Goal: Information Seeking & Learning: Find specific page/section

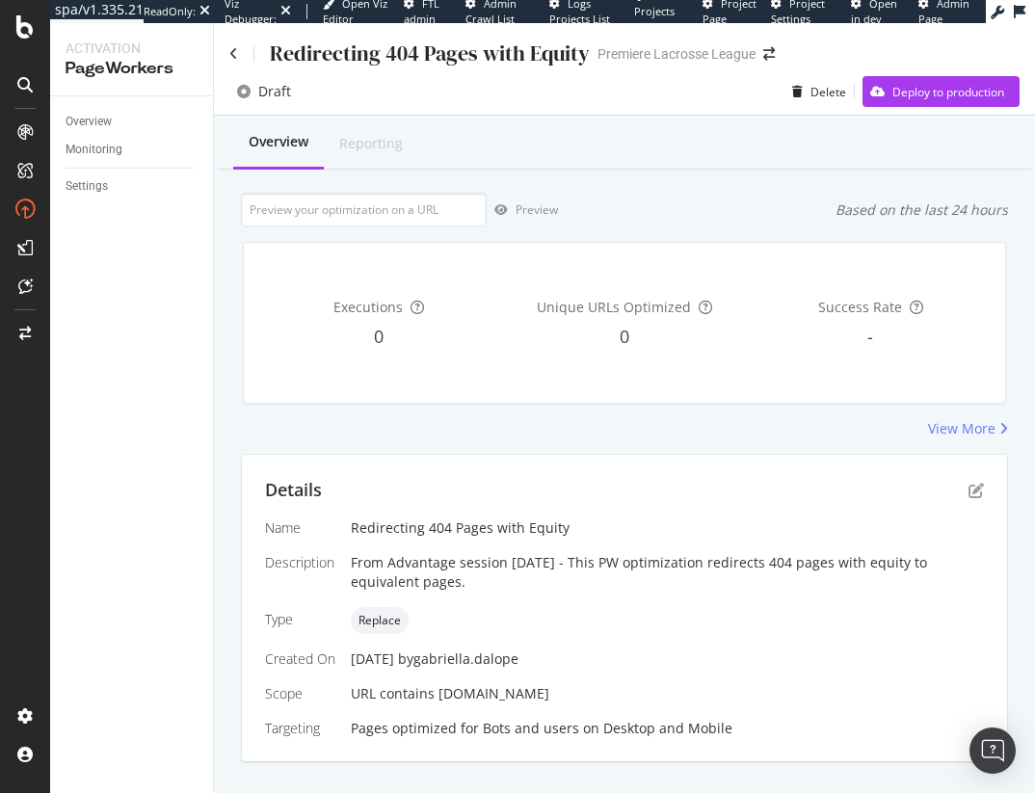
scroll to position [352, 0]
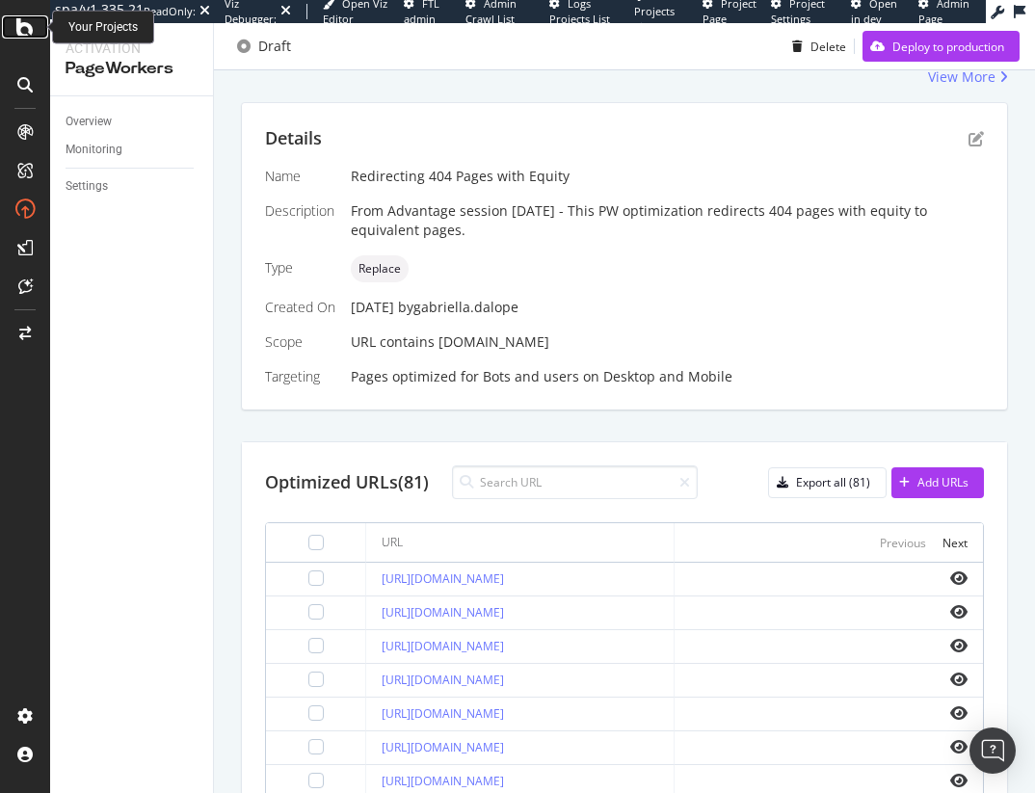
click at [31, 28] on icon at bounding box center [24, 26] width 17 height 23
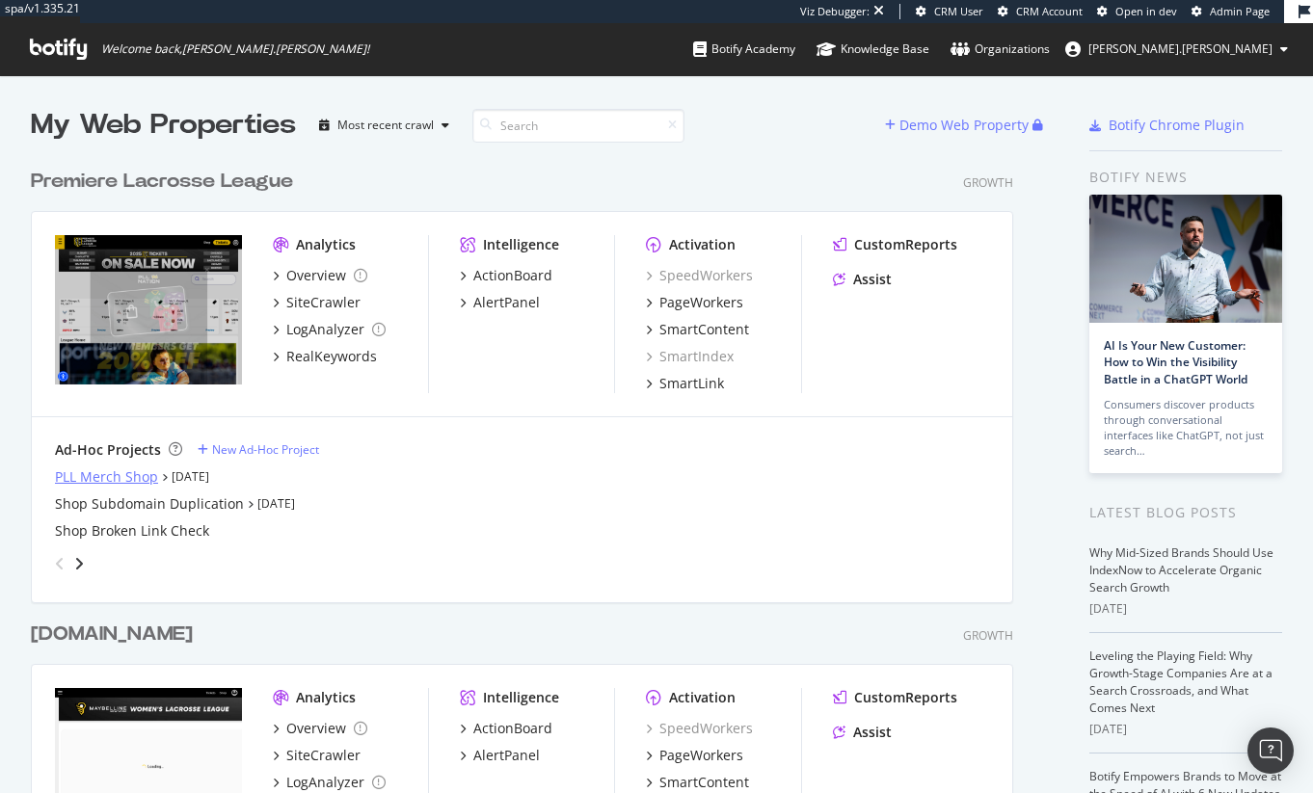
click at [86, 476] on div "PLL Merch Shop" at bounding box center [106, 476] width 103 height 19
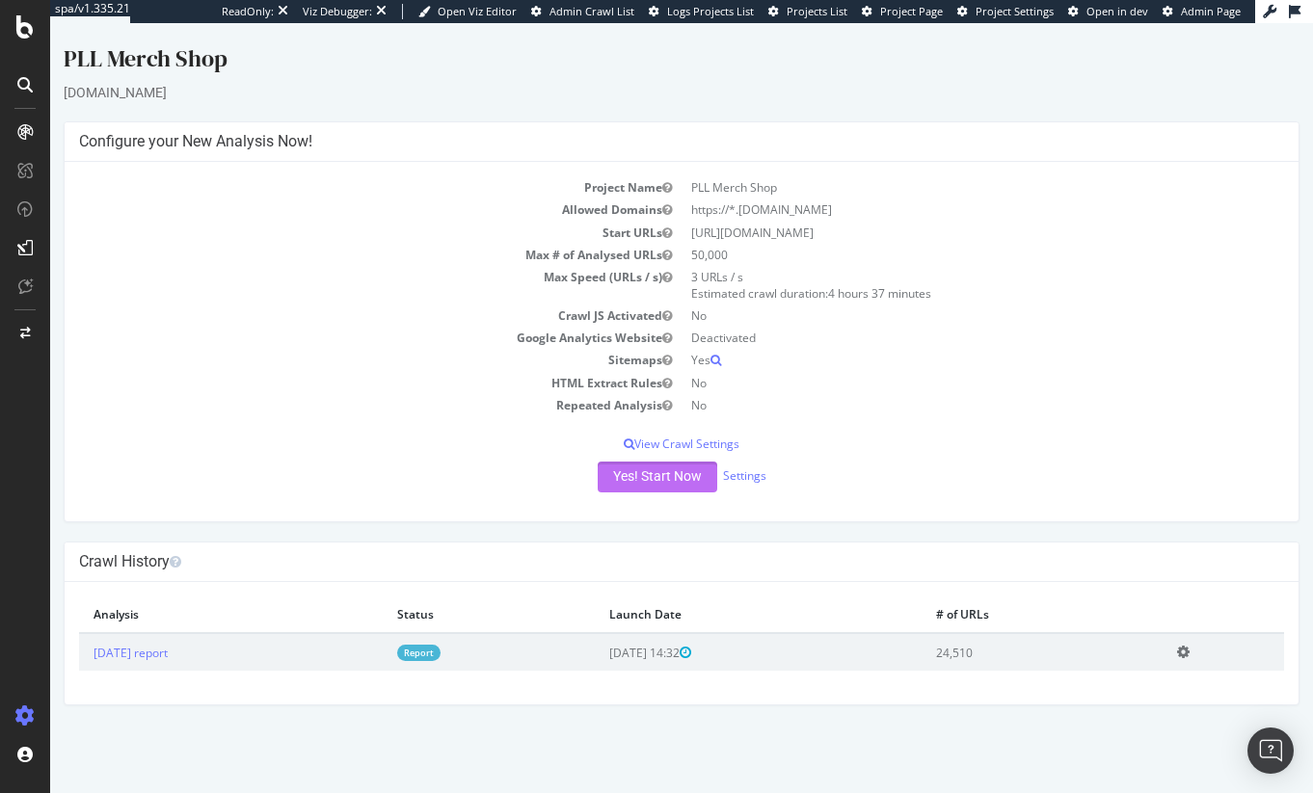
click at [653, 477] on button "Yes! Start Now" at bounding box center [658, 477] width 120 height 31
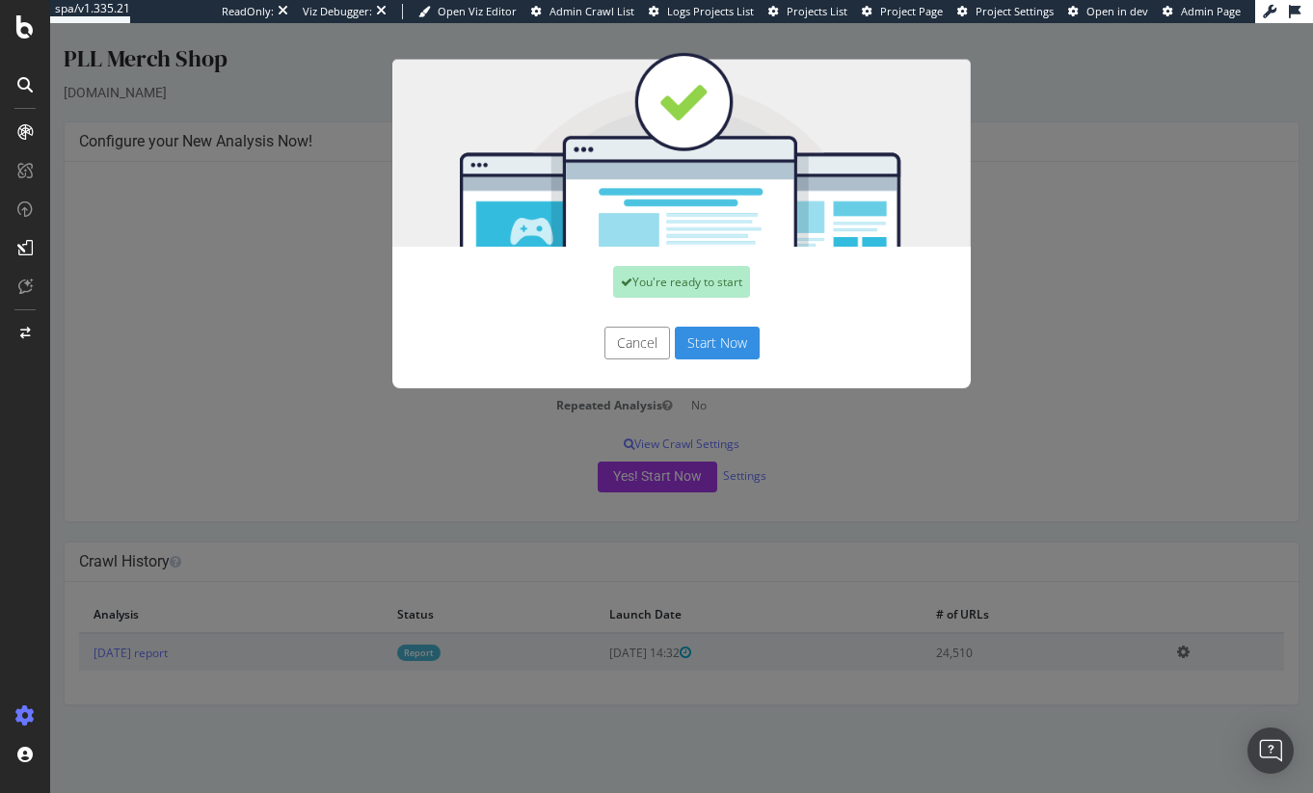
click at [701, 335] on button "Start Now" at bounding box center [717, 343] width 85 height 33
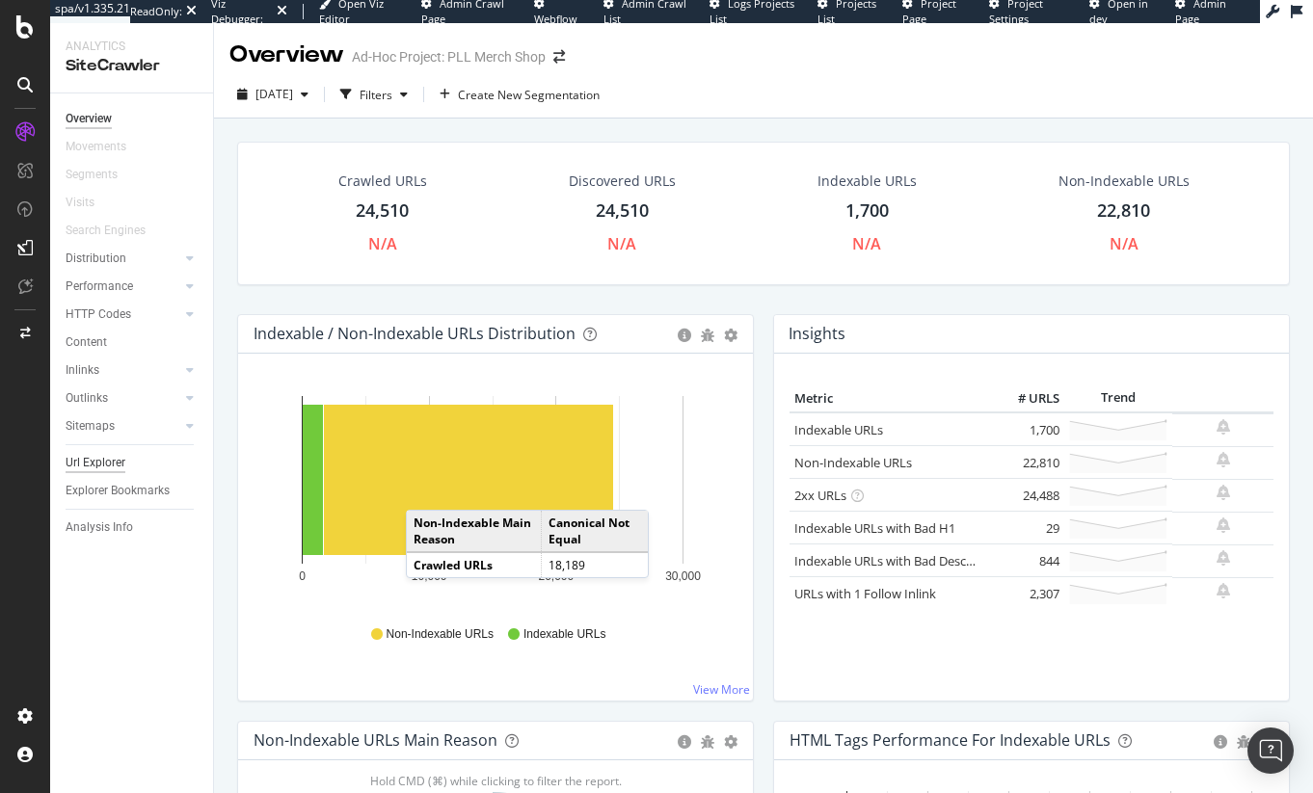
click at [99, 462] on div "Url Explorer" at bounding box center [96, 463] width 60 height 20
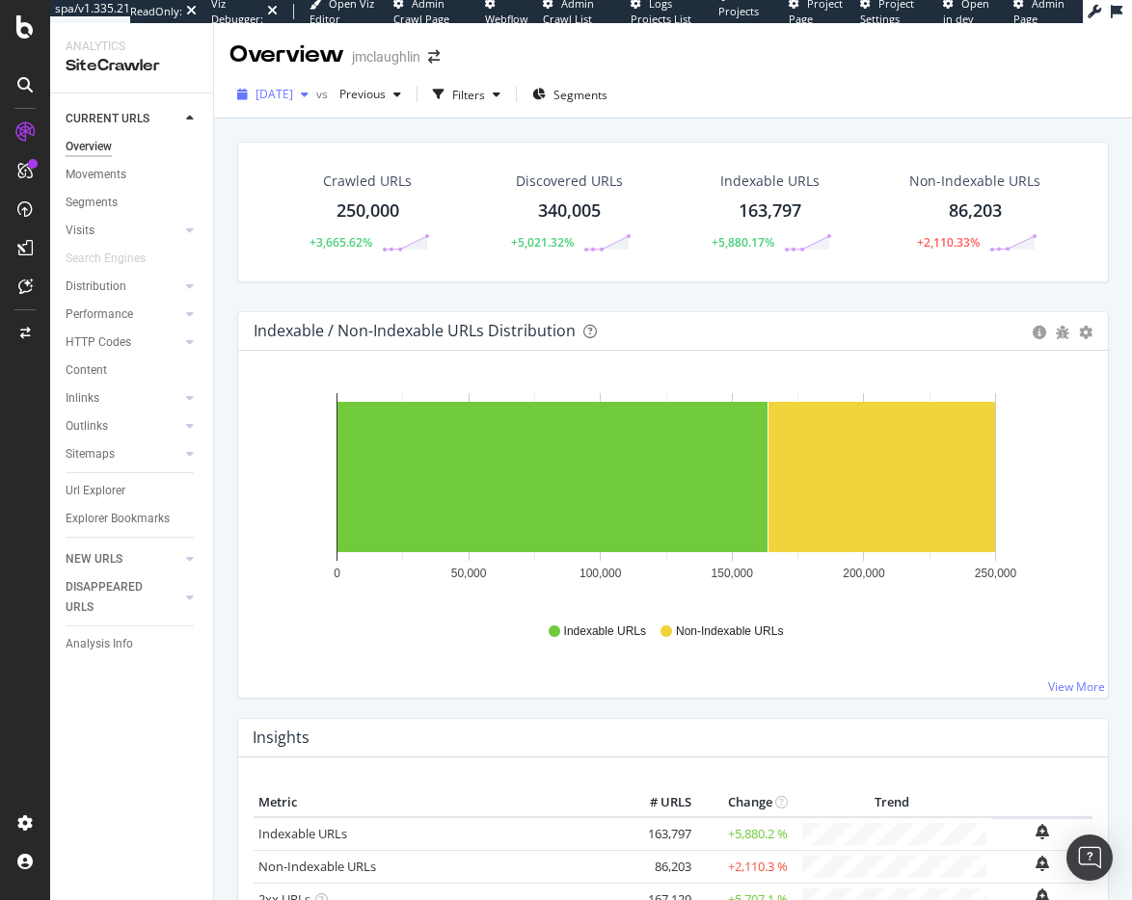
click at [293, 101] on span "[DATE]" at bounding box center [274, 94] width 38 height 16
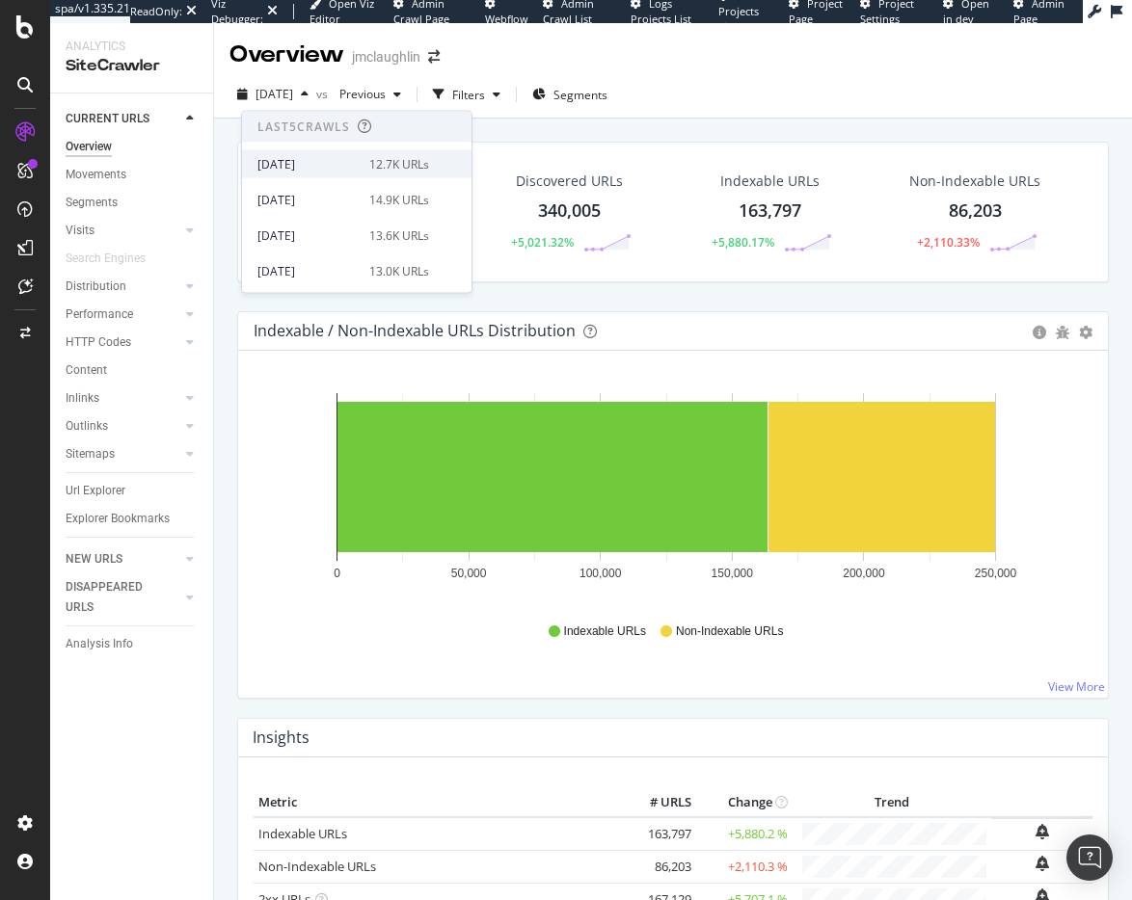
click at [328, 162] on div "[DATE]" at bounding box center [307, 163] width 100 height 17
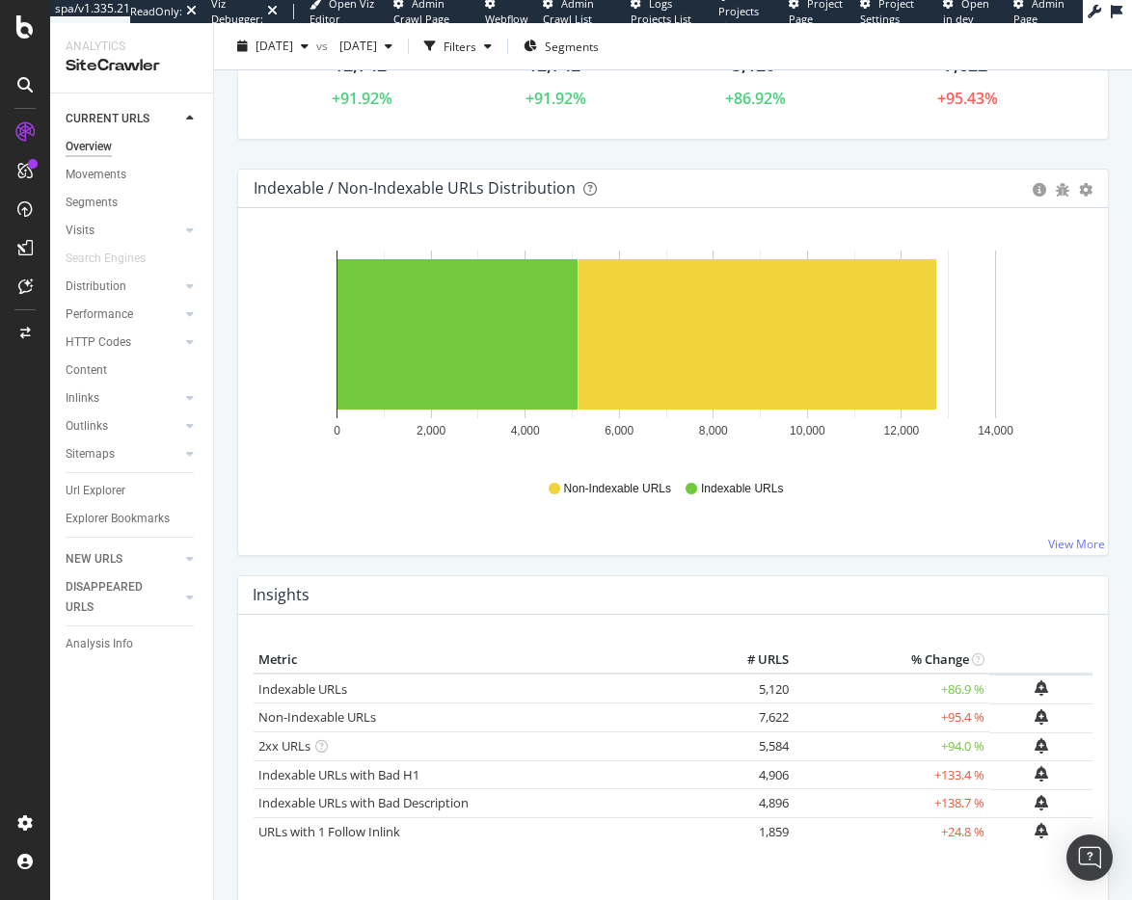
scroll to position [186, 0]
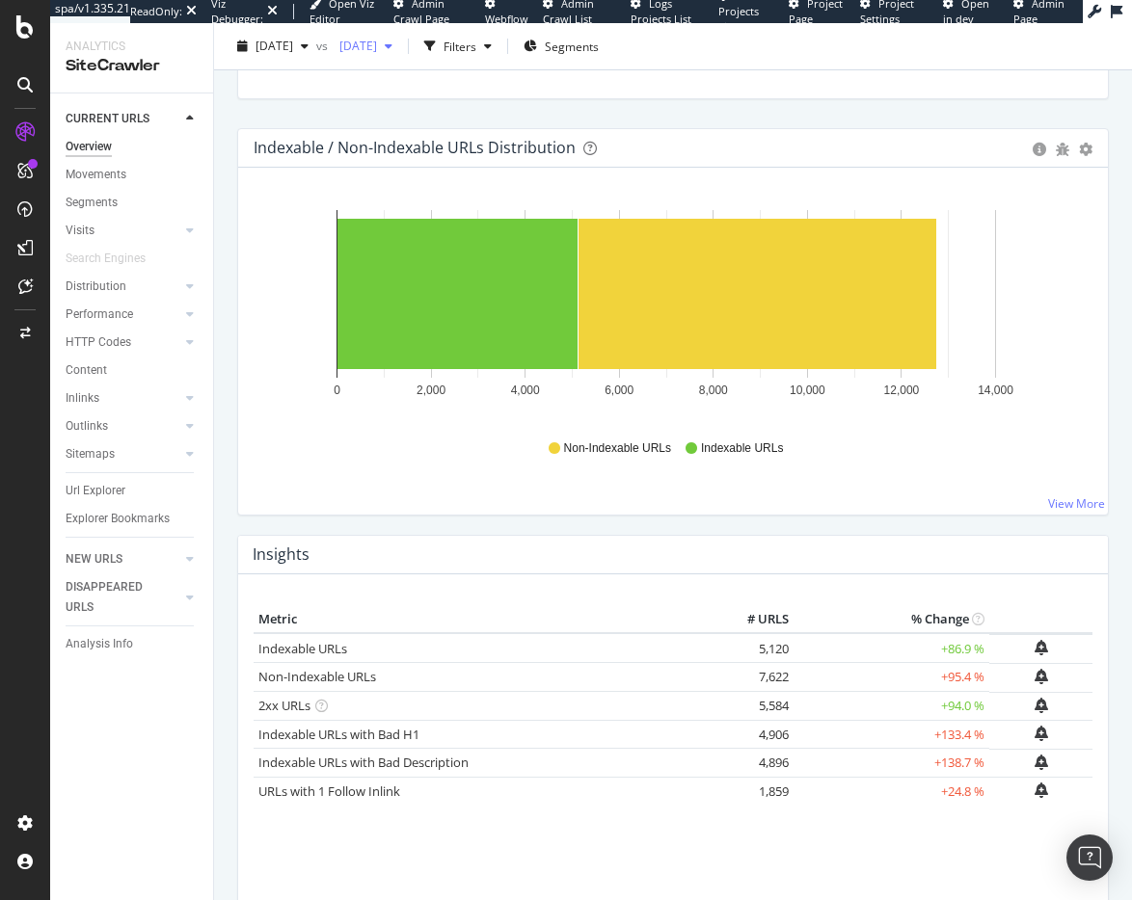
click at [377, 46] on span "[DATE]" at bounding box center [354, 46] width 45 height 16
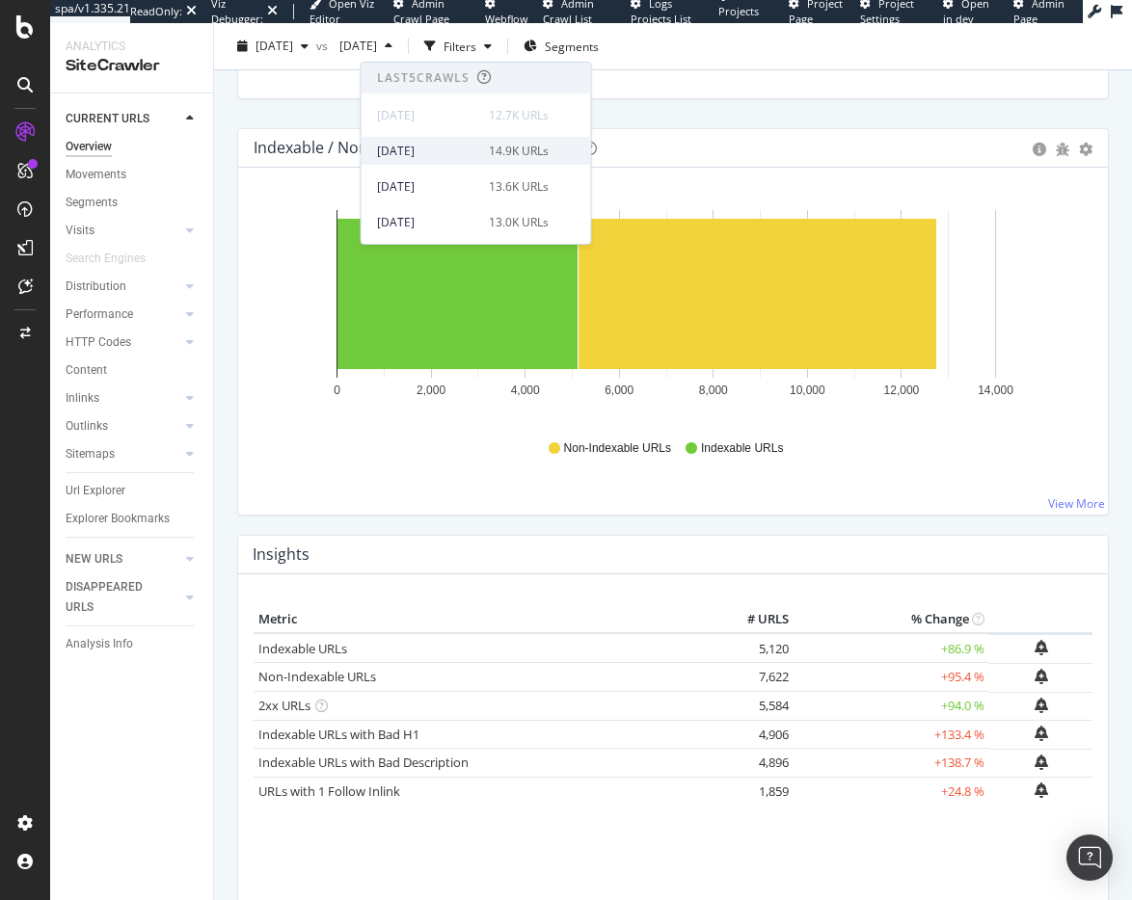
click at [438, 146] on div "[DATE]" at bounding box center [427, 151] width 100 height 17
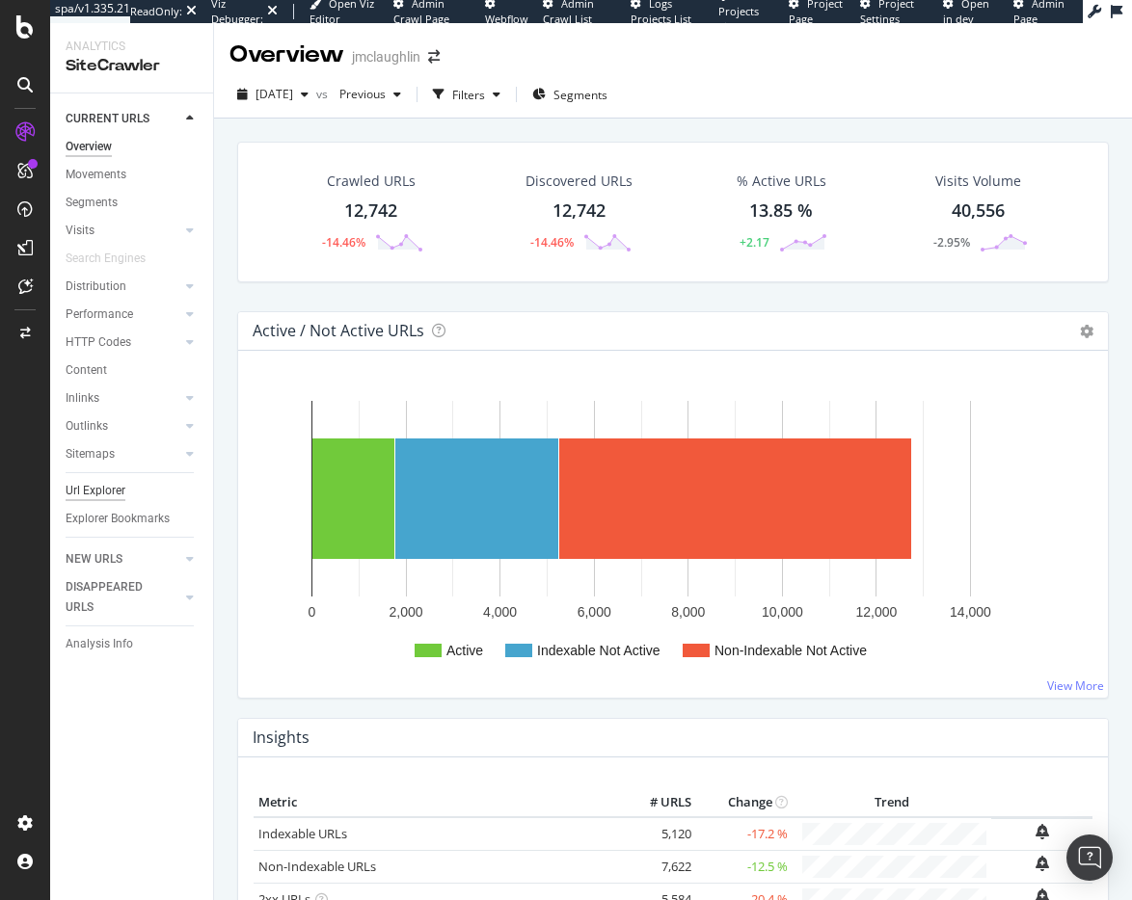
click at [98, 495] on div "Url Explorer" at bounding box center [96, 491] width 60 height 20
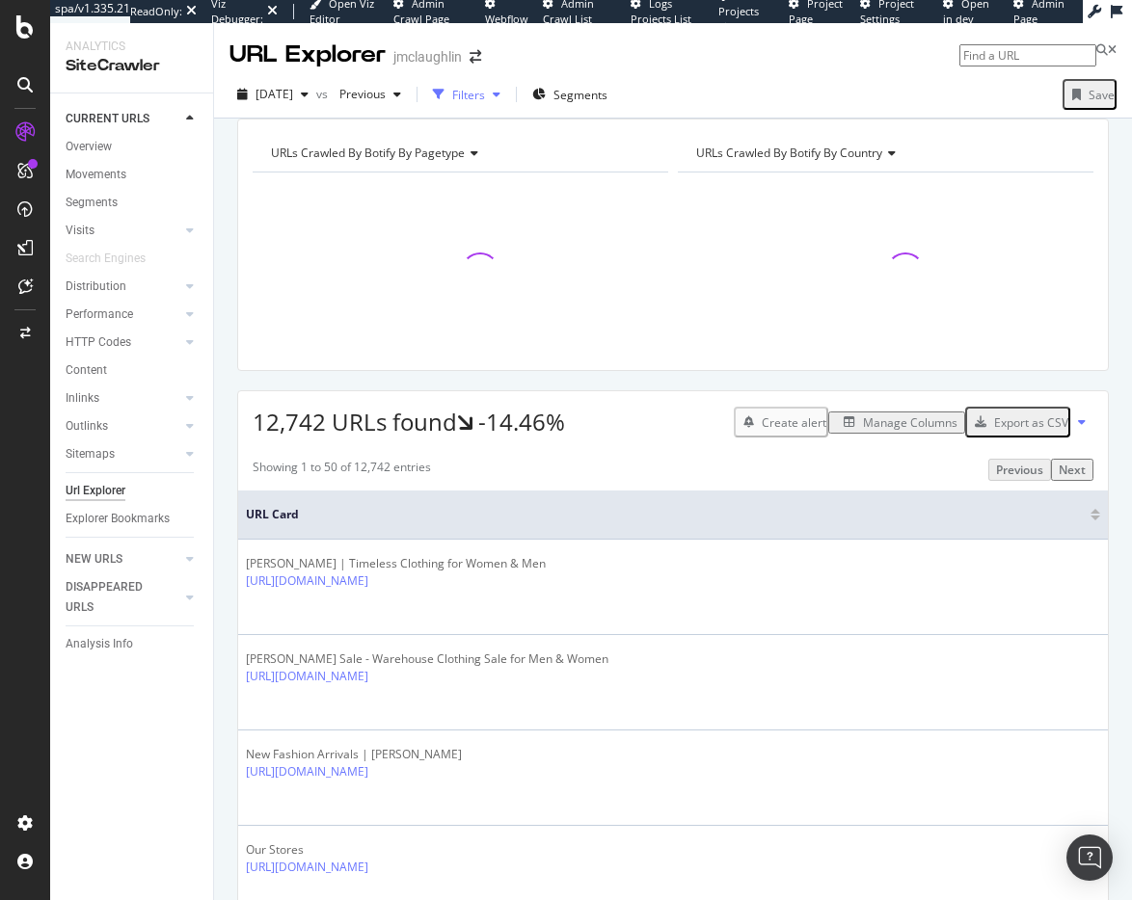
click at [500, 93] on icon "button" at bounding box center [497, 95] width 8 height 12
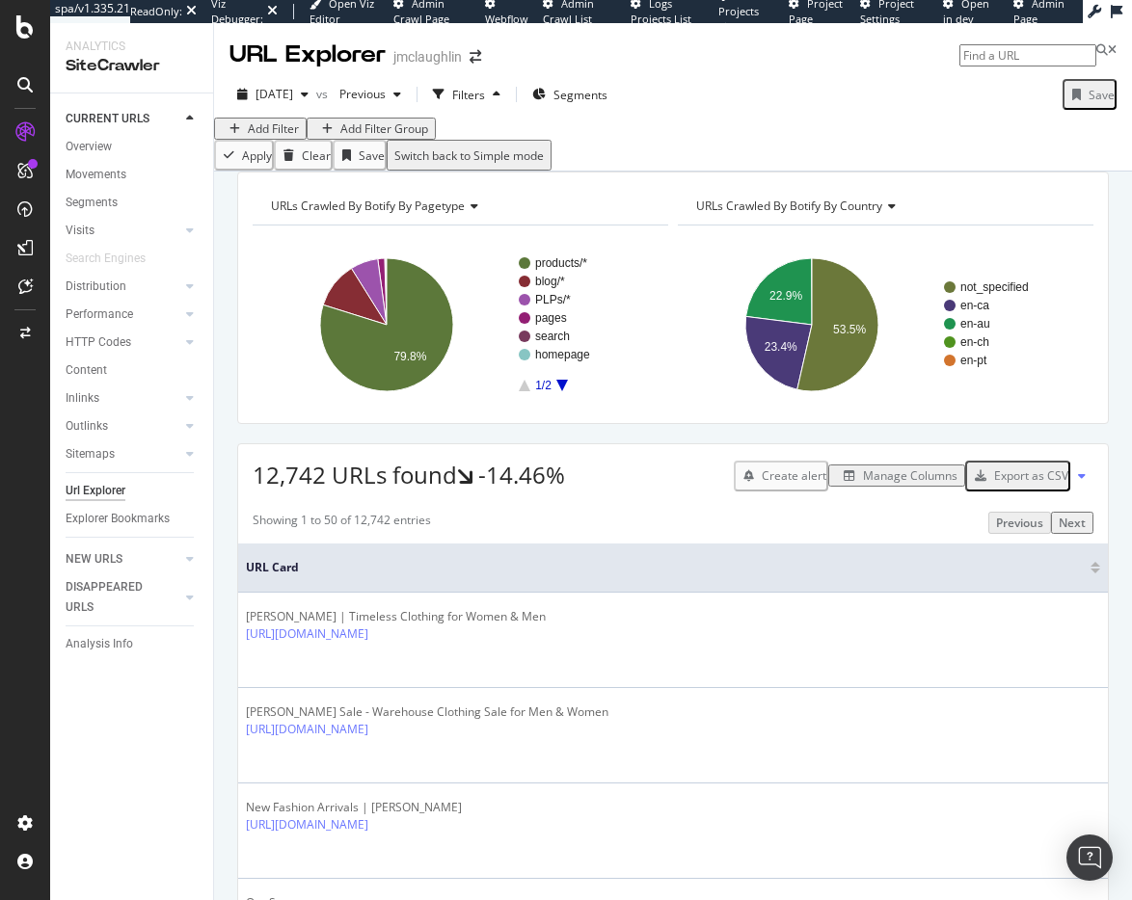
click at [281, 137] on div "Add Filter" at bounding box center [273, 128] width 51 height 16
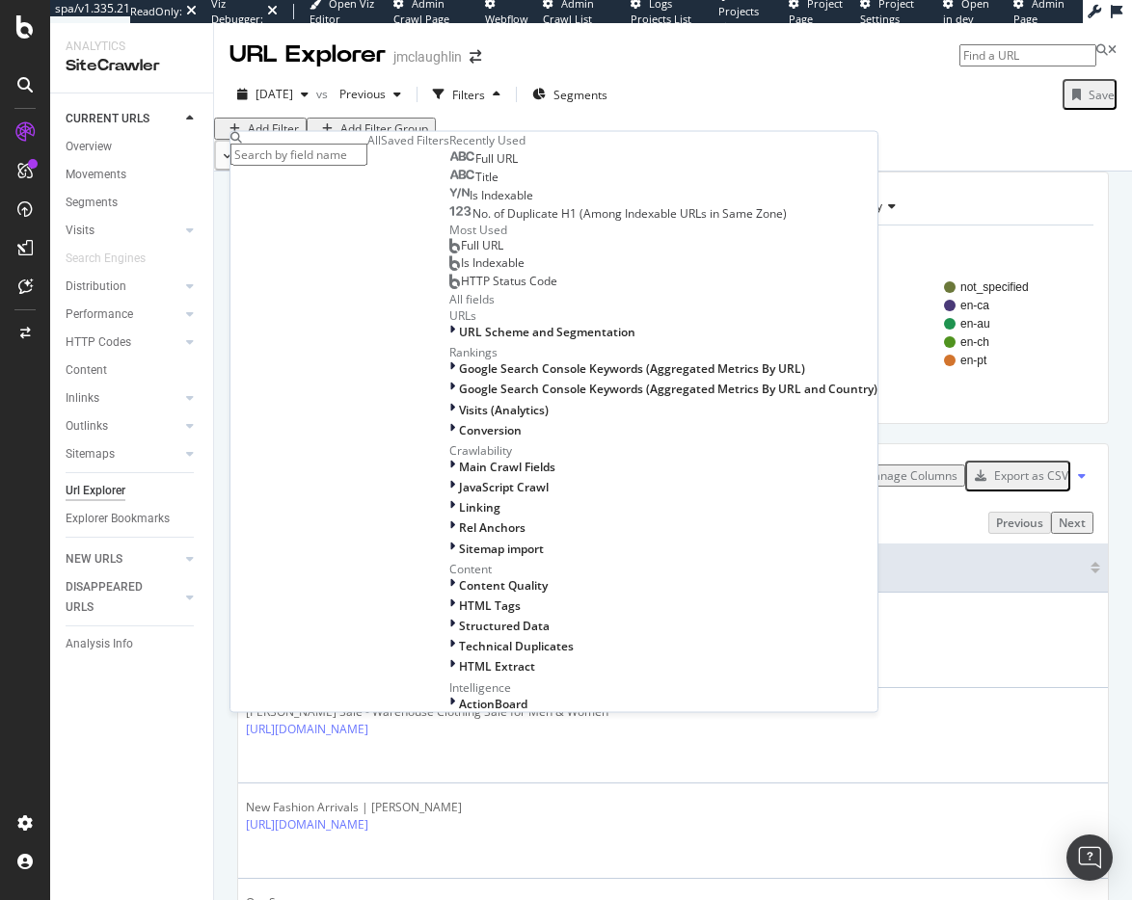
click at [475, 167] on span "Full URL" at bounding box center [496, 158] width 42 height 16
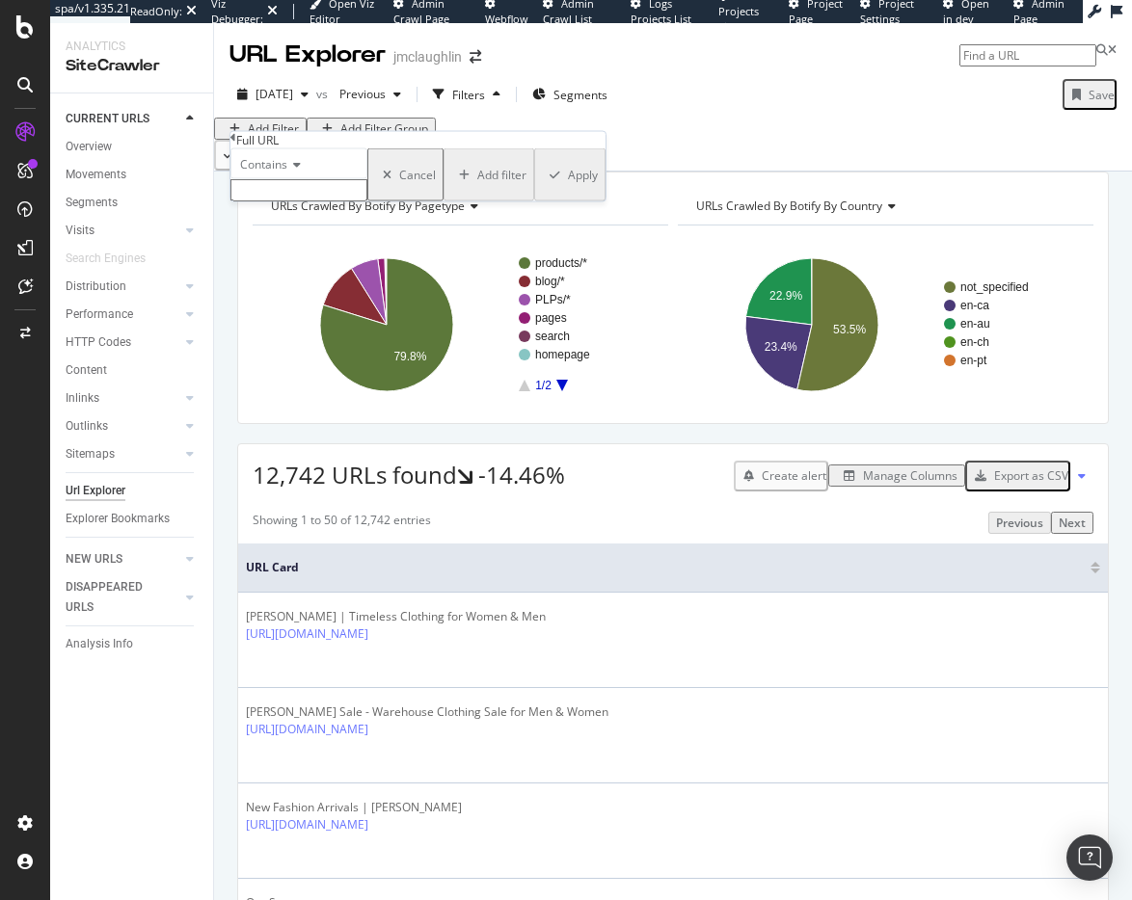
click at [280, 173] on span "Contains" at bounding box center [263, 164] width 47 height 16
click at [236, 144] on icon at bounding box center [233, 138] width 6 height 12
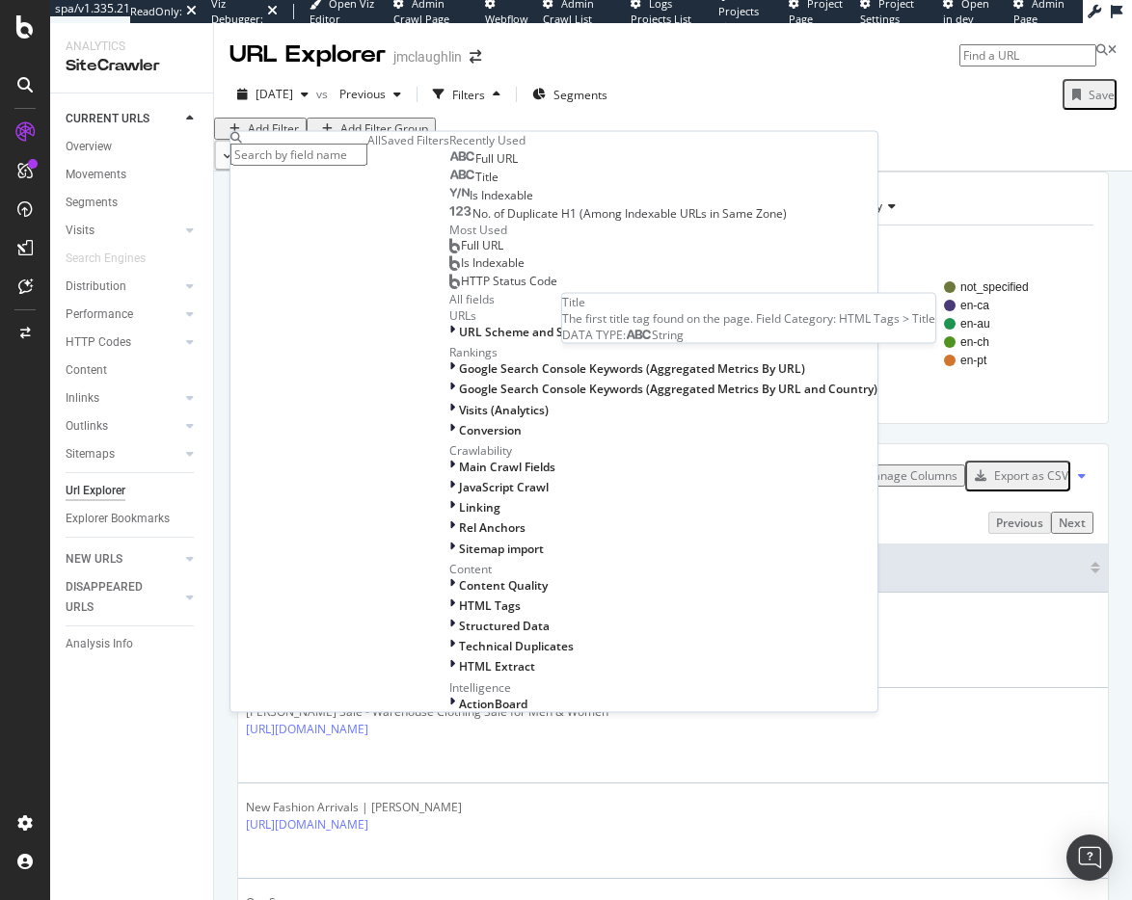
click at [475, 185] on span "Title" at bounding box center [486, 177] width 23 height 16
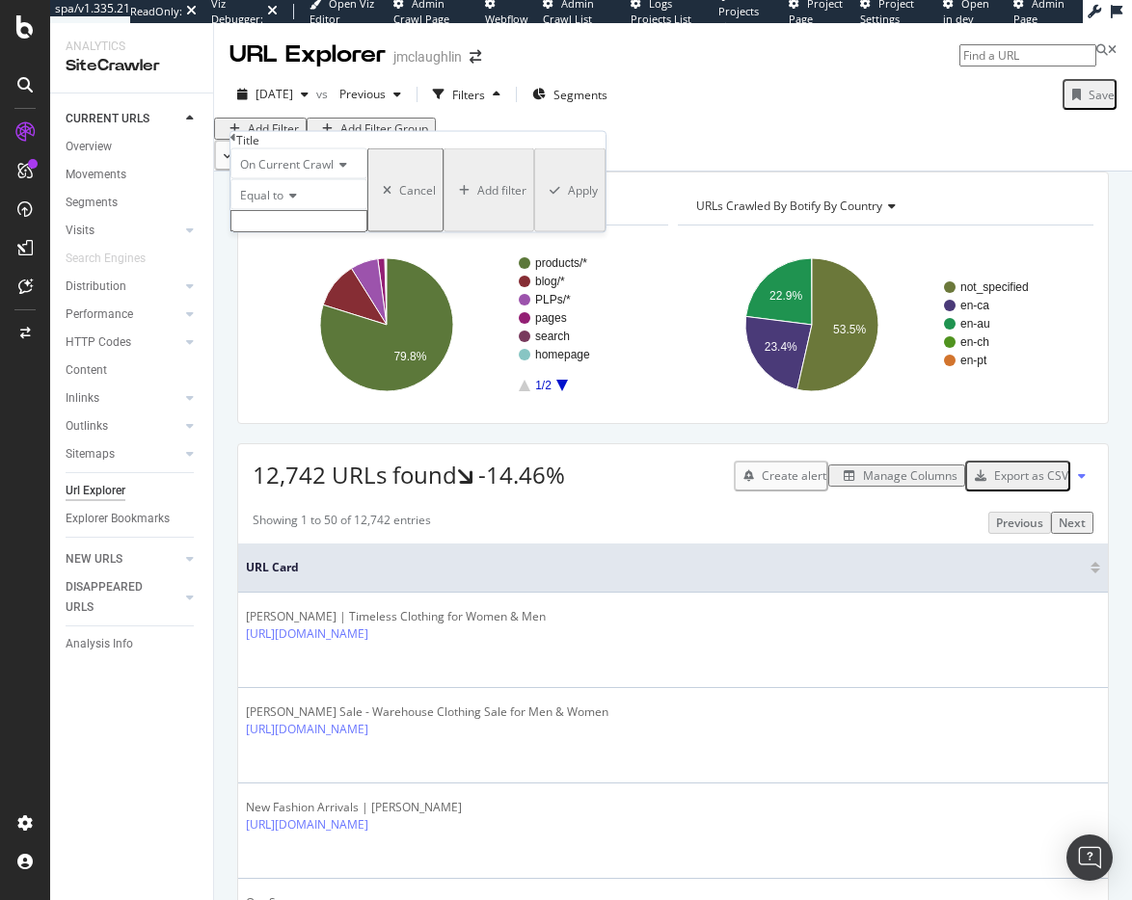
click at [294, 210] on div "Equal to" at bounding box center [298, 194] width 137 height 31
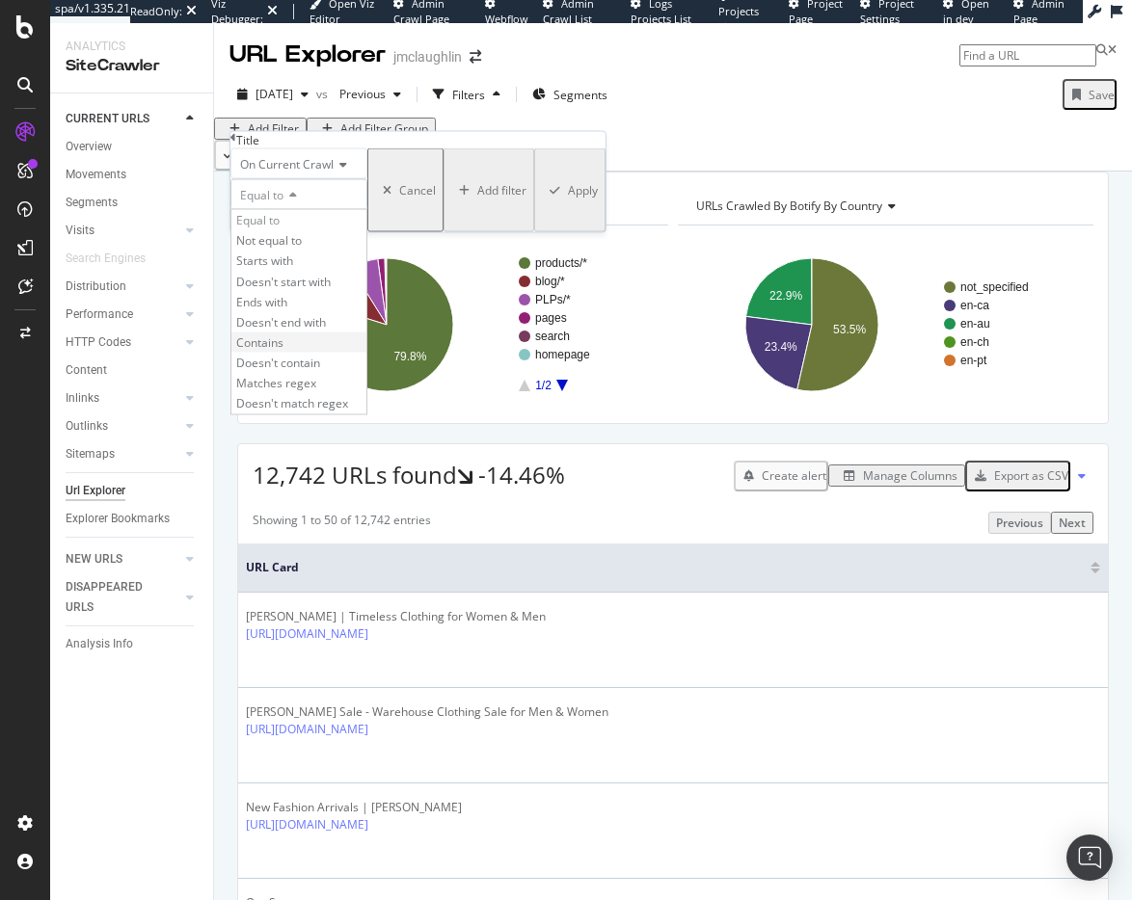
click at [283, 350] on span "Contains" at bounding box center [259, 341] width 47 height 16
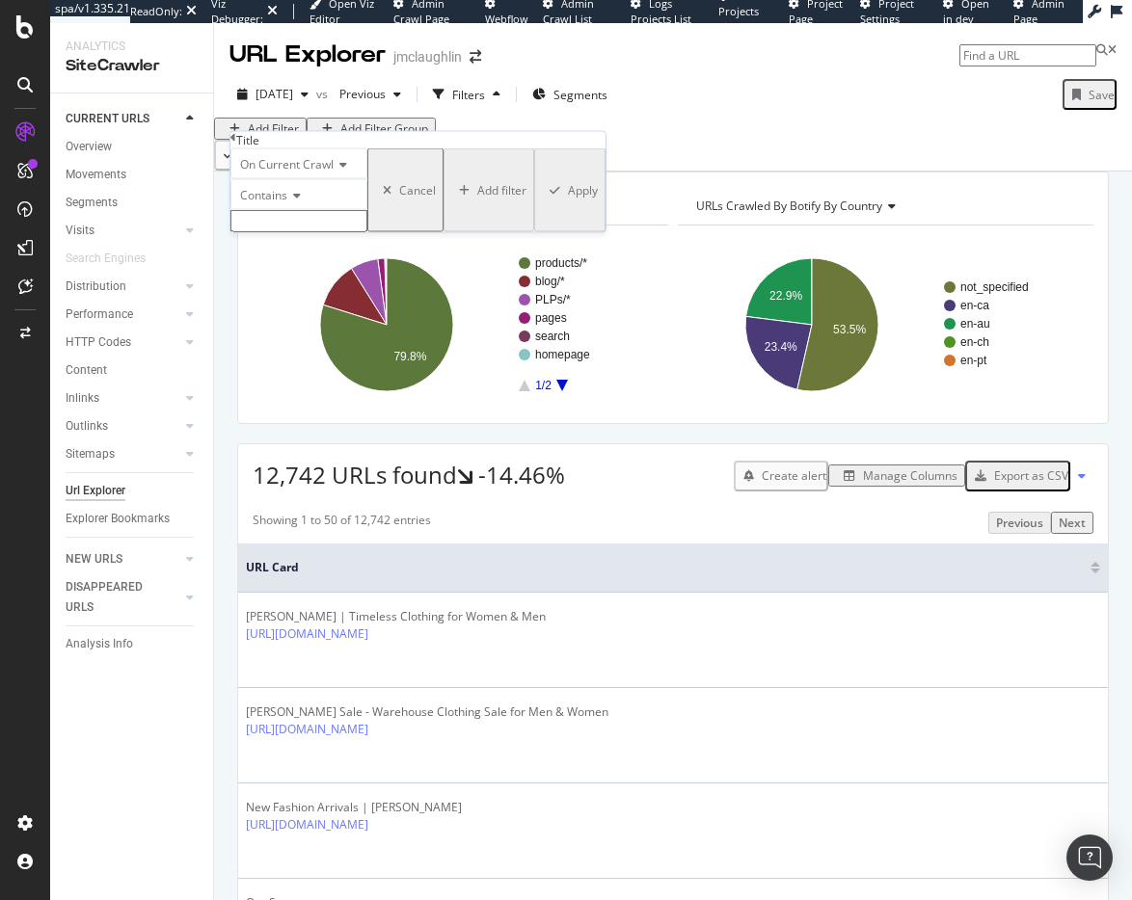
click at [299, 232] on input "text" at bounding box center [298, 221] width 137 height 22
type input "Error"
click at [568, 204] on div "Apply" at bounding box center [583, 196] width 30 height 16
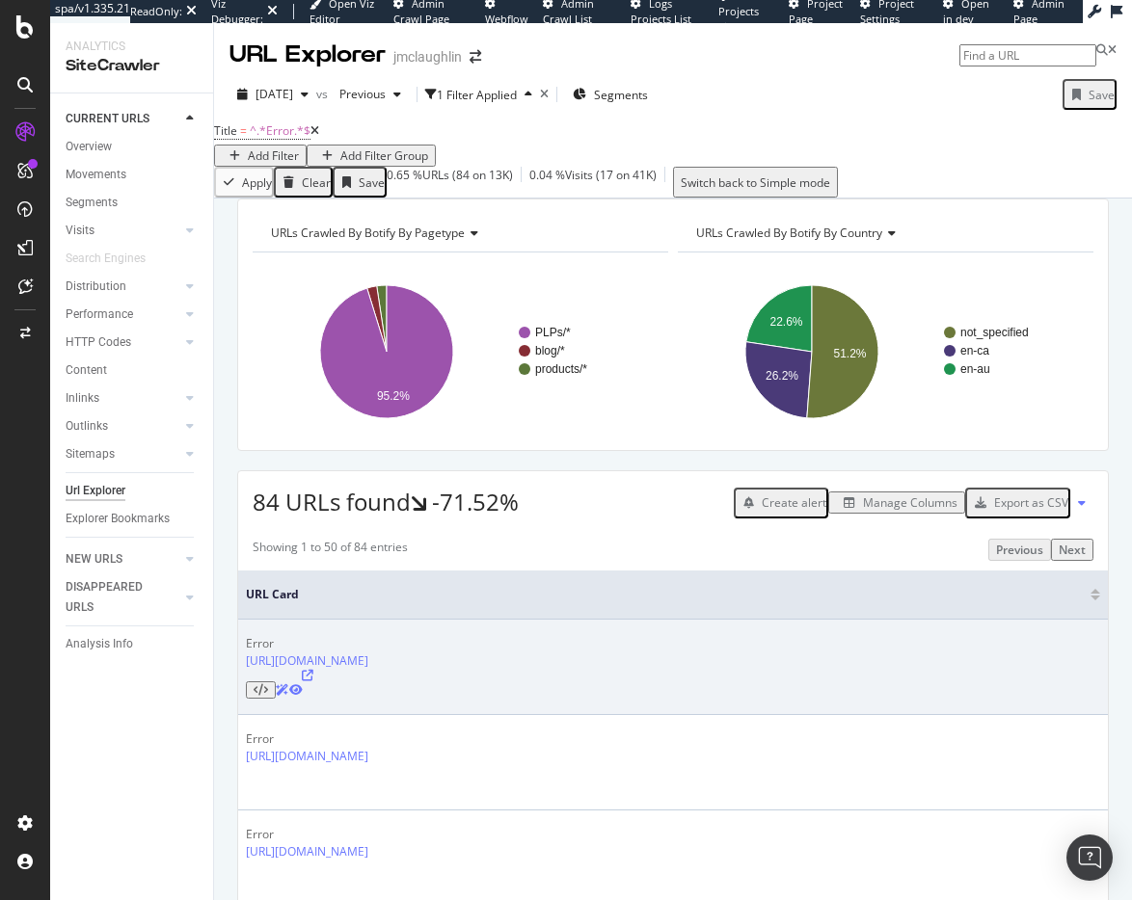
click at [303, 696] on icon at bounding box center [295, 690] width 13 height 12
click at [313, 681] on icon at bounding box center [308, 676] width 12 height 12
click at [303, 696] on icon at bounding box center [295, 690] width 13 height 12
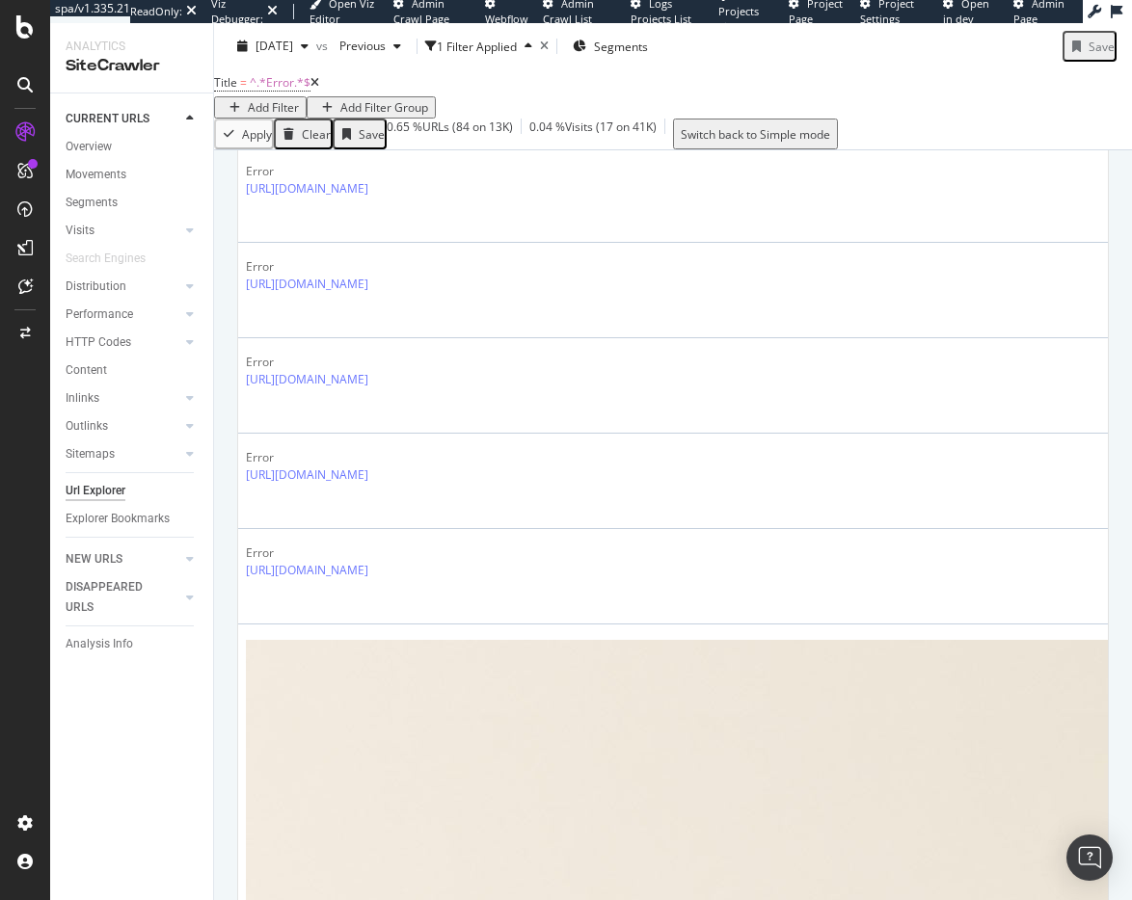
scroll to position [3346, 0]
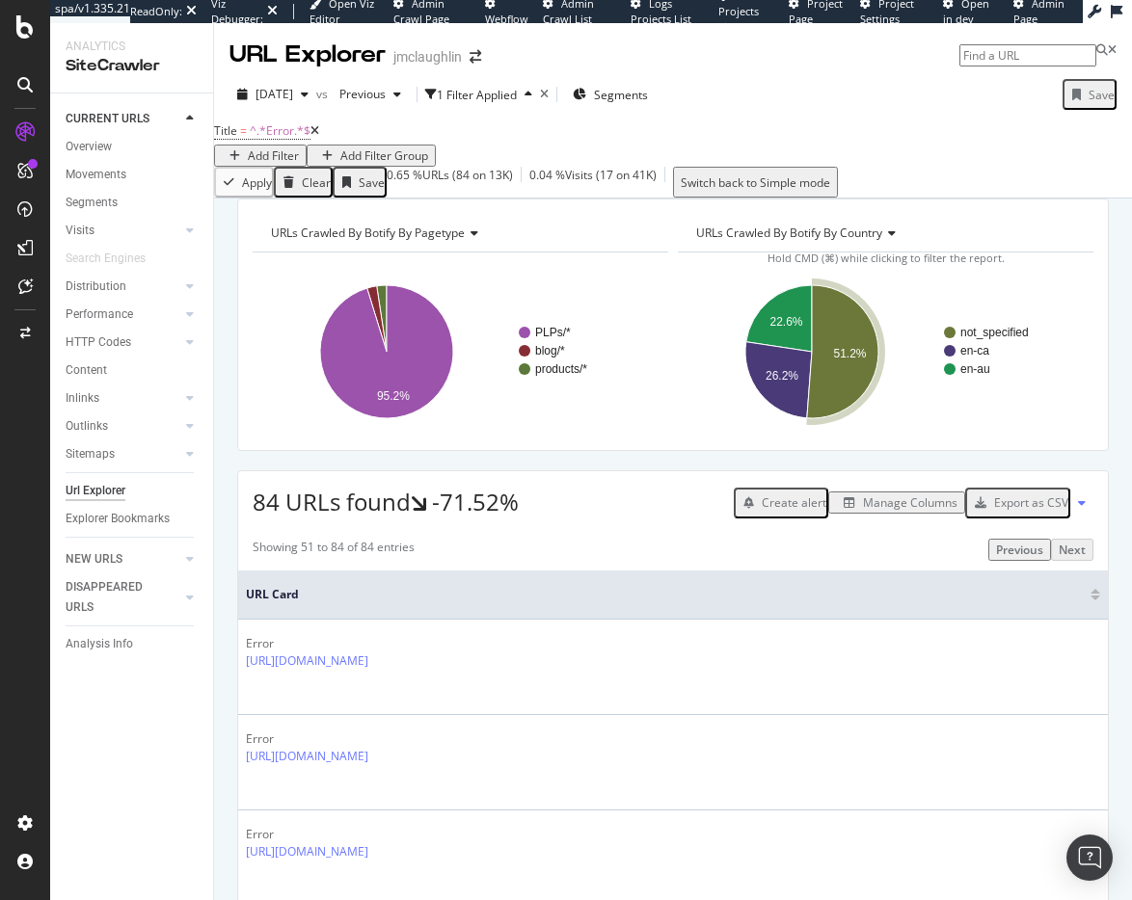
click at [299, 147] on div "Add Filter" at bounding box center [273, 155] width 51 height 16
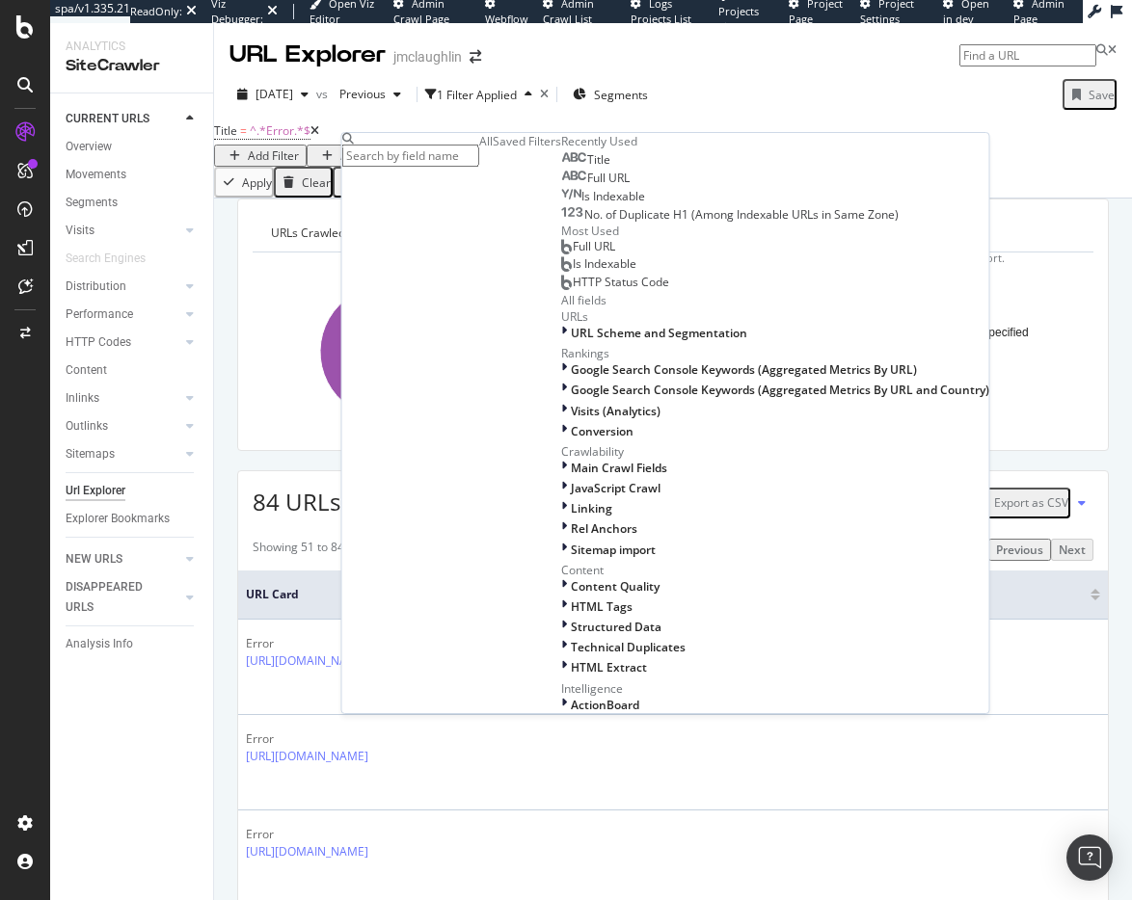
click at [561, 168] on div "Title" at bounding box center [585, 159] width 49 height 15
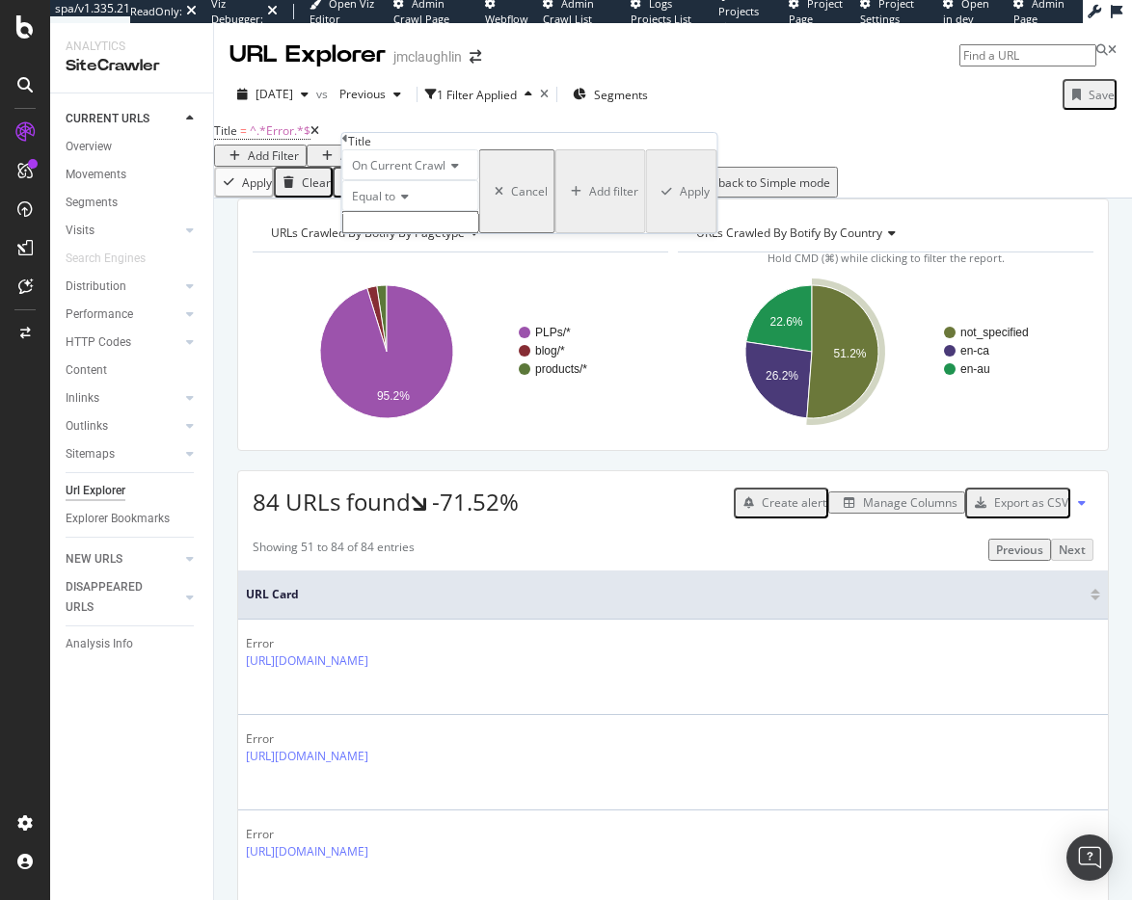
click at [386, 204] on span "Equal to" at bounding box center [373, 196] width 43 height 16
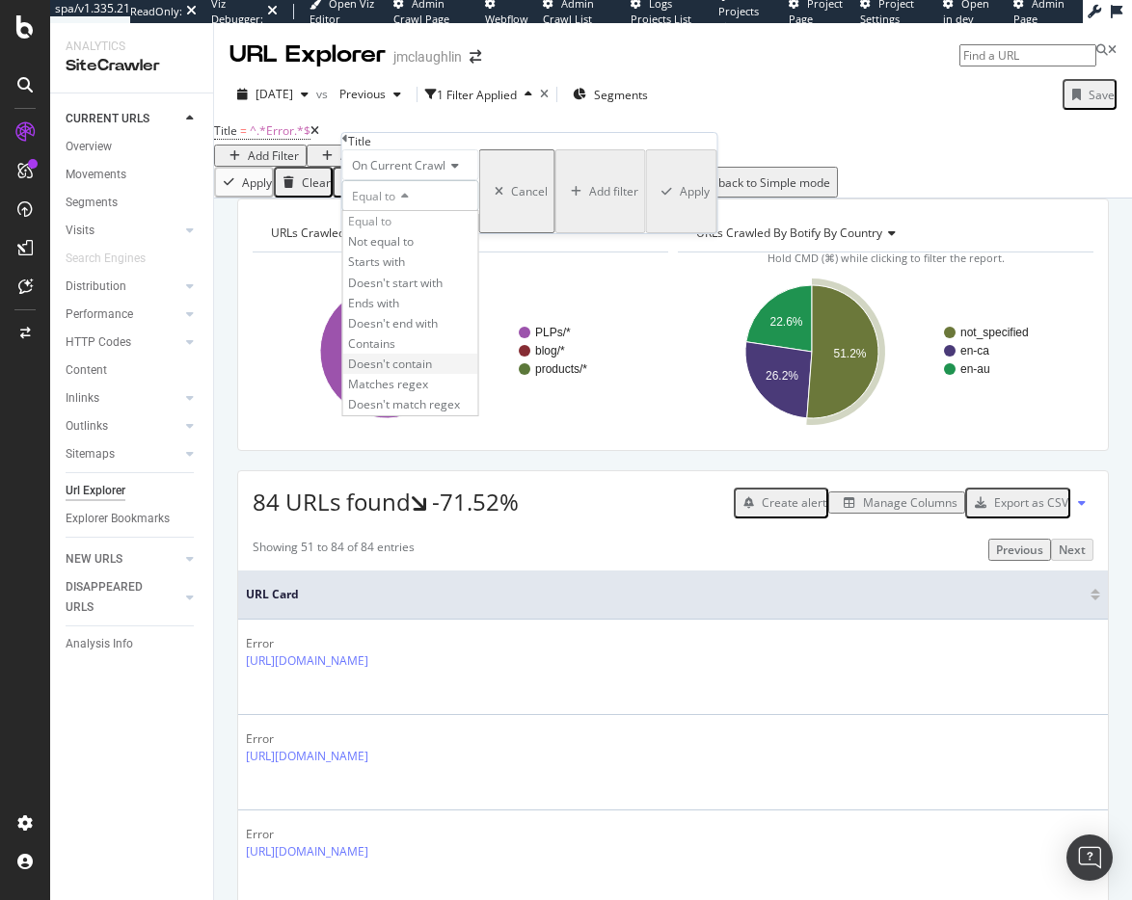
click at [426, 372] on span "Doesn't contain" at bounding box center [390, 364] width 84 height 16
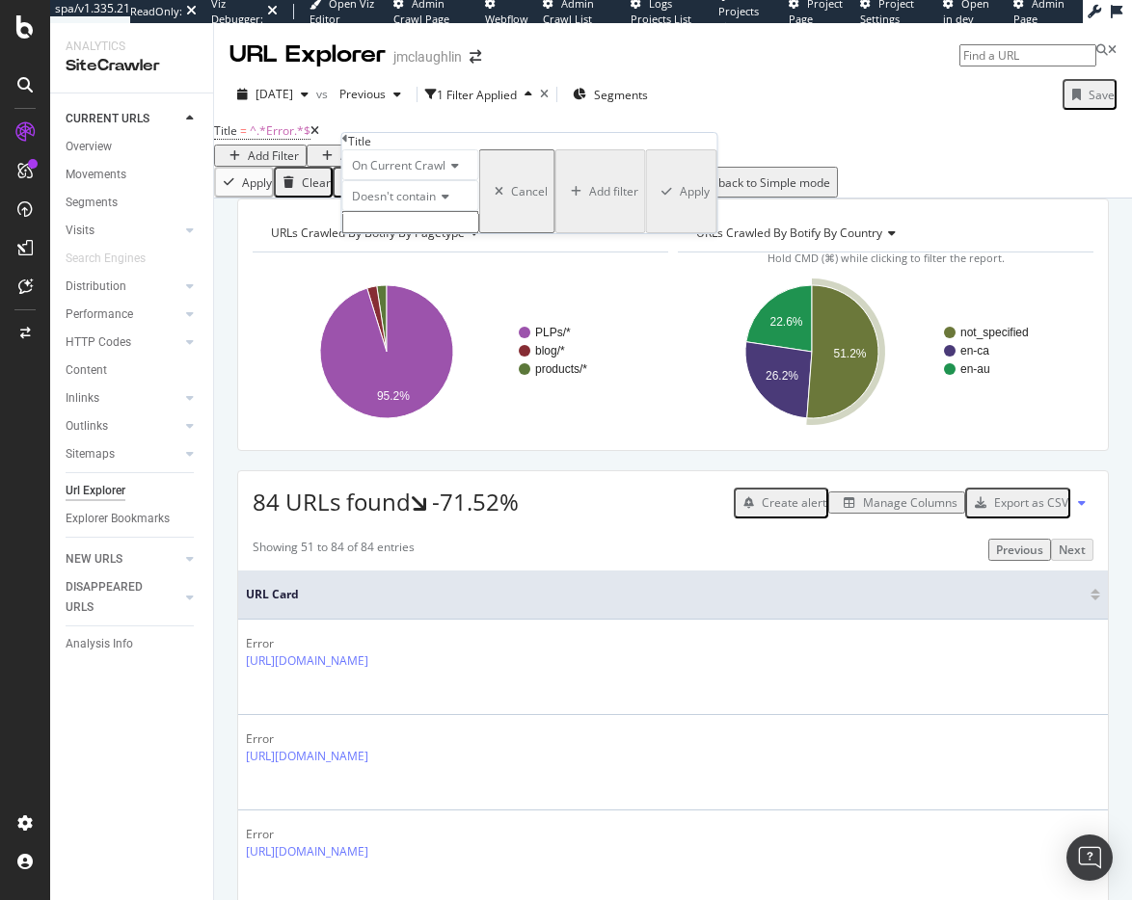
click at [386, 233] on input "text" at bounding box center [410, 222] width 137 height 22
type input "/en-"
click at [679, 205] on div "Apply" at bounding box center [694, 197] width 30 height 16
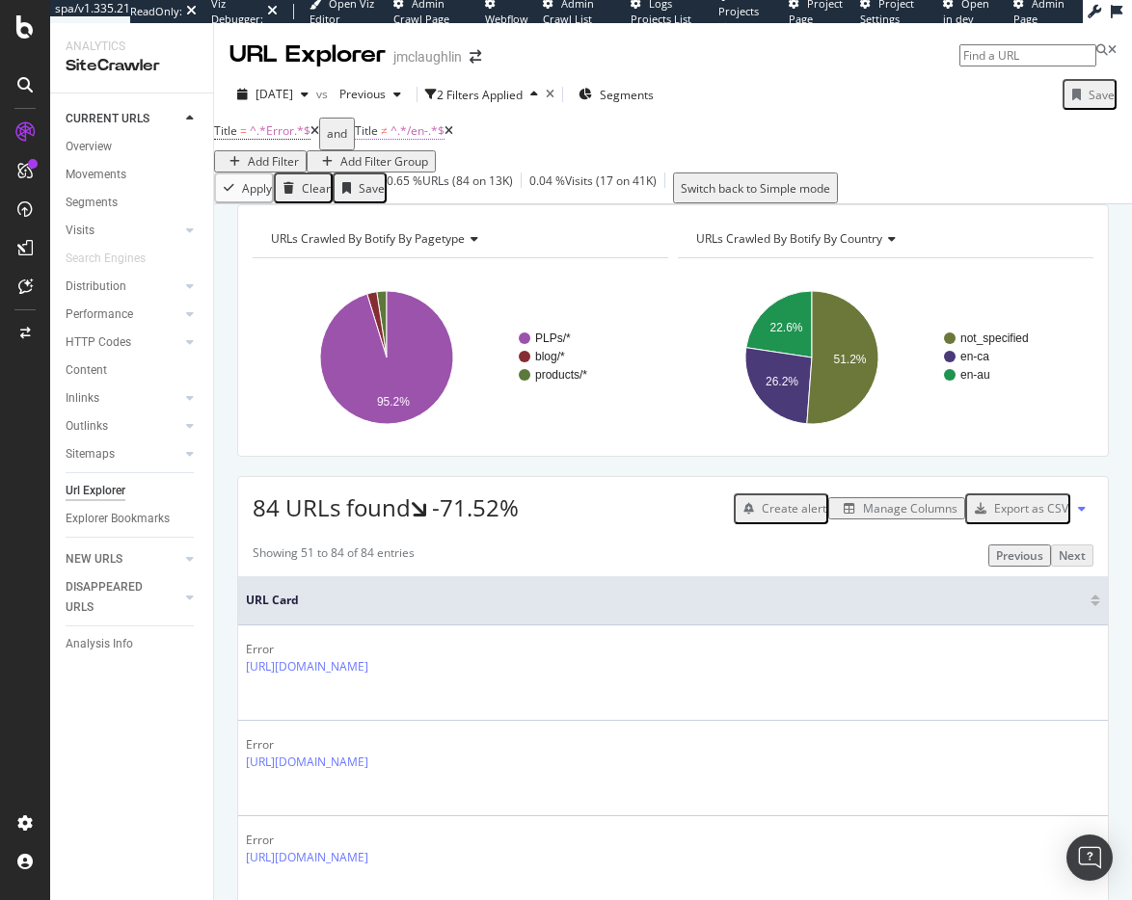
click at [387, 139] on span "≠" at bounding box center [384, 130] width 7 height 16
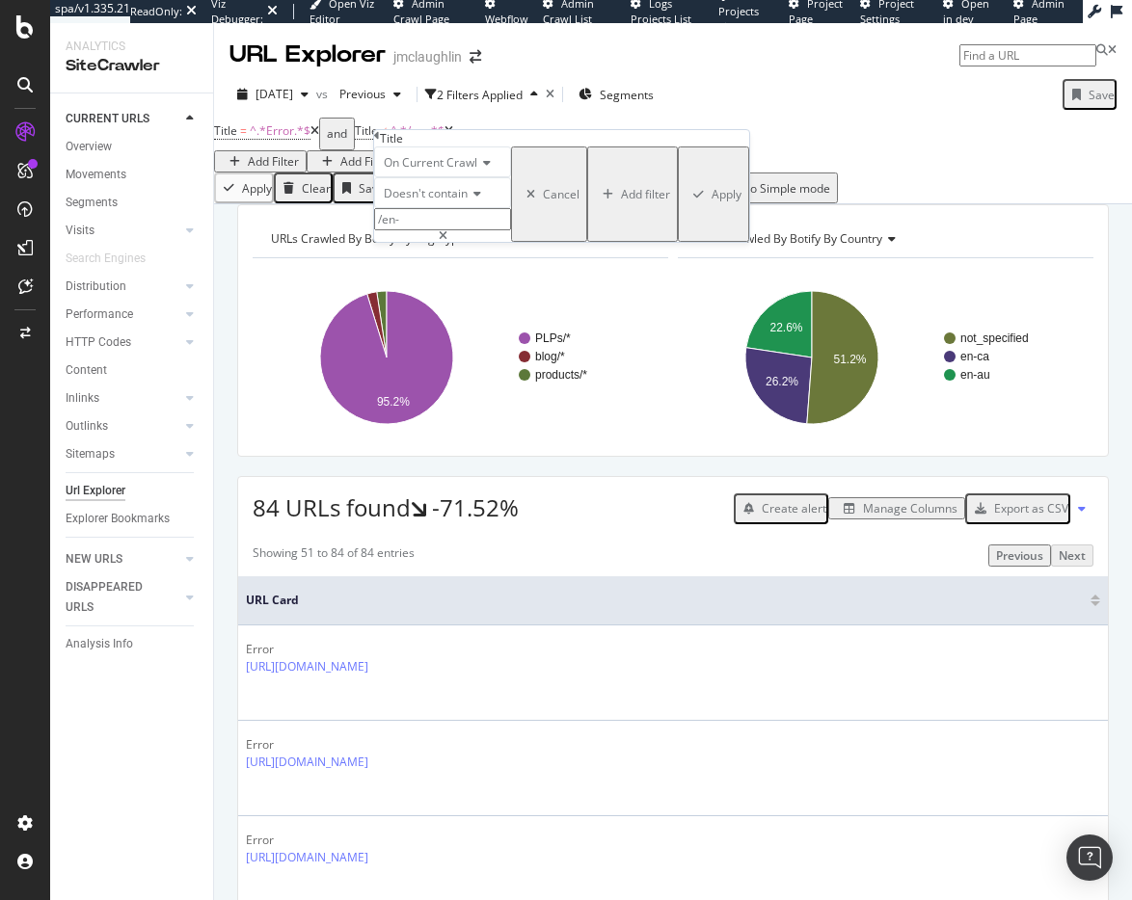
click at [389, 146] on div "Title" at bounding box center [561, 138] width 375 height 16
click at [380, 142] on icon at bounding box center [377, 136] width 6 height 12
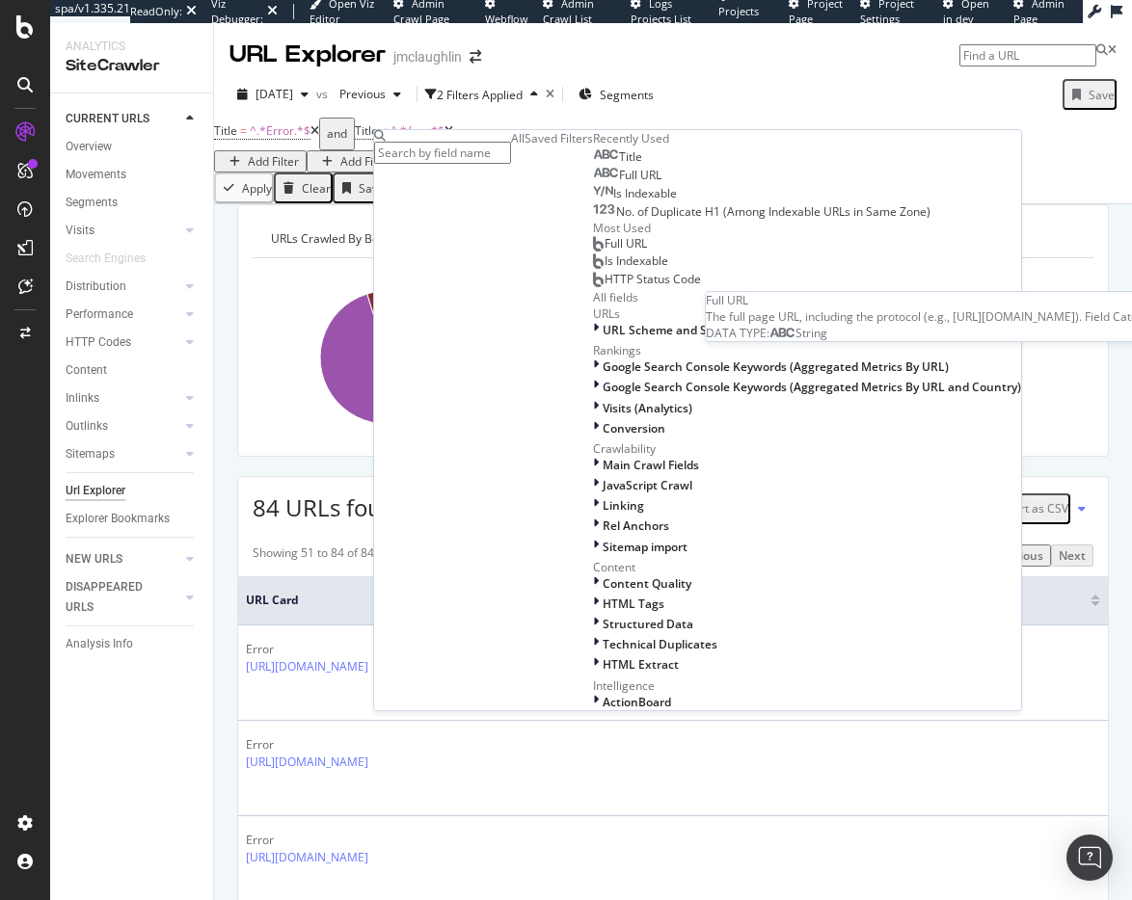
click at [619, 183] on span "Full URL" at bounding box center [640, 175] width 42 height 16
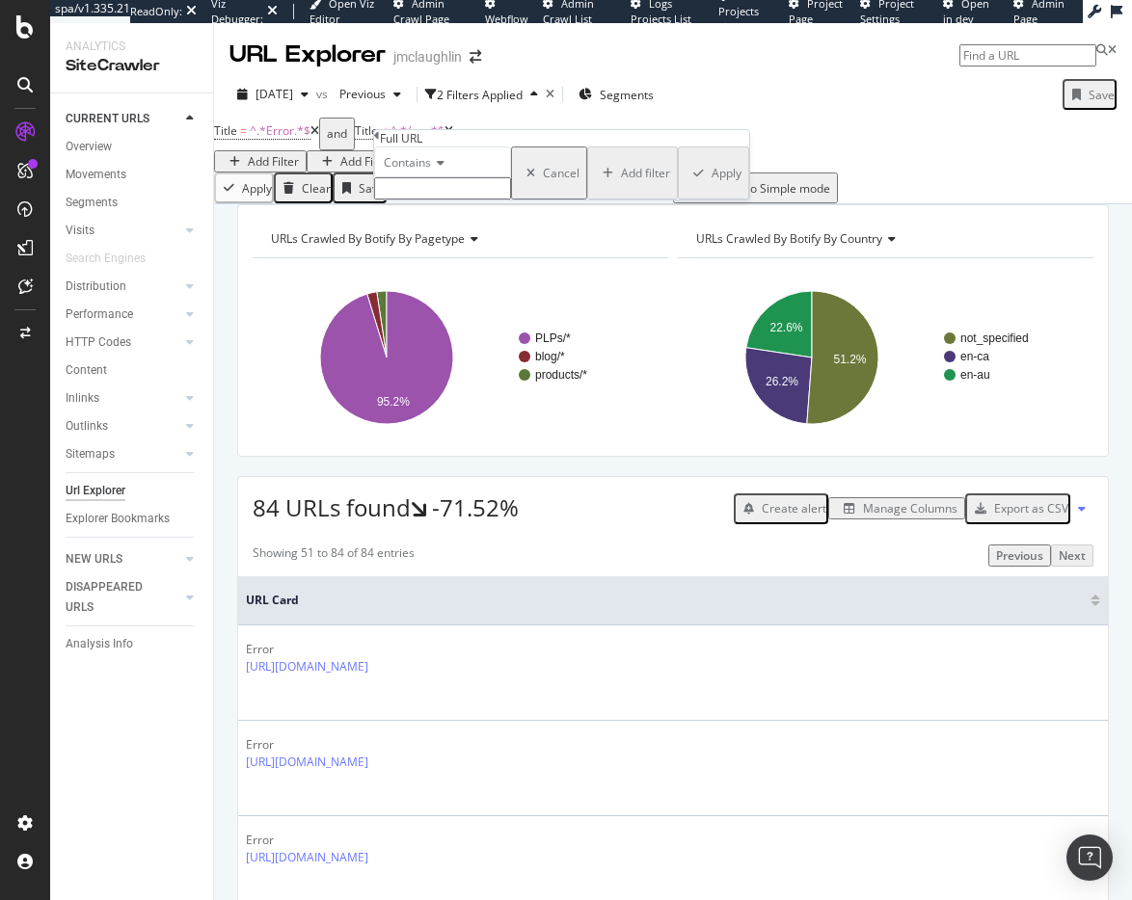
click at [431, 171] on span "Contains" at bounding box center [407, 162] width 47 height 16
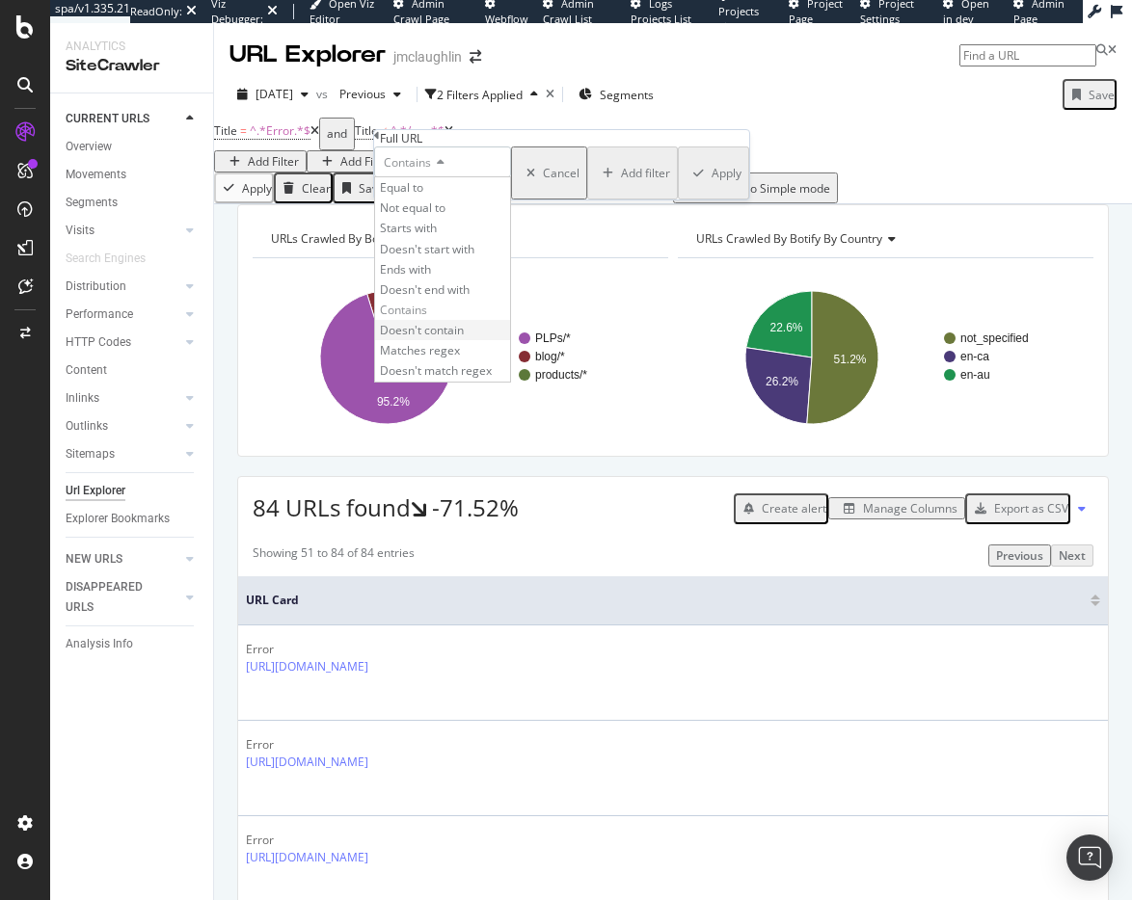
click at [432, 338] on span "Doesn't contain" at bounding box center [422, 330] width 84 height 16
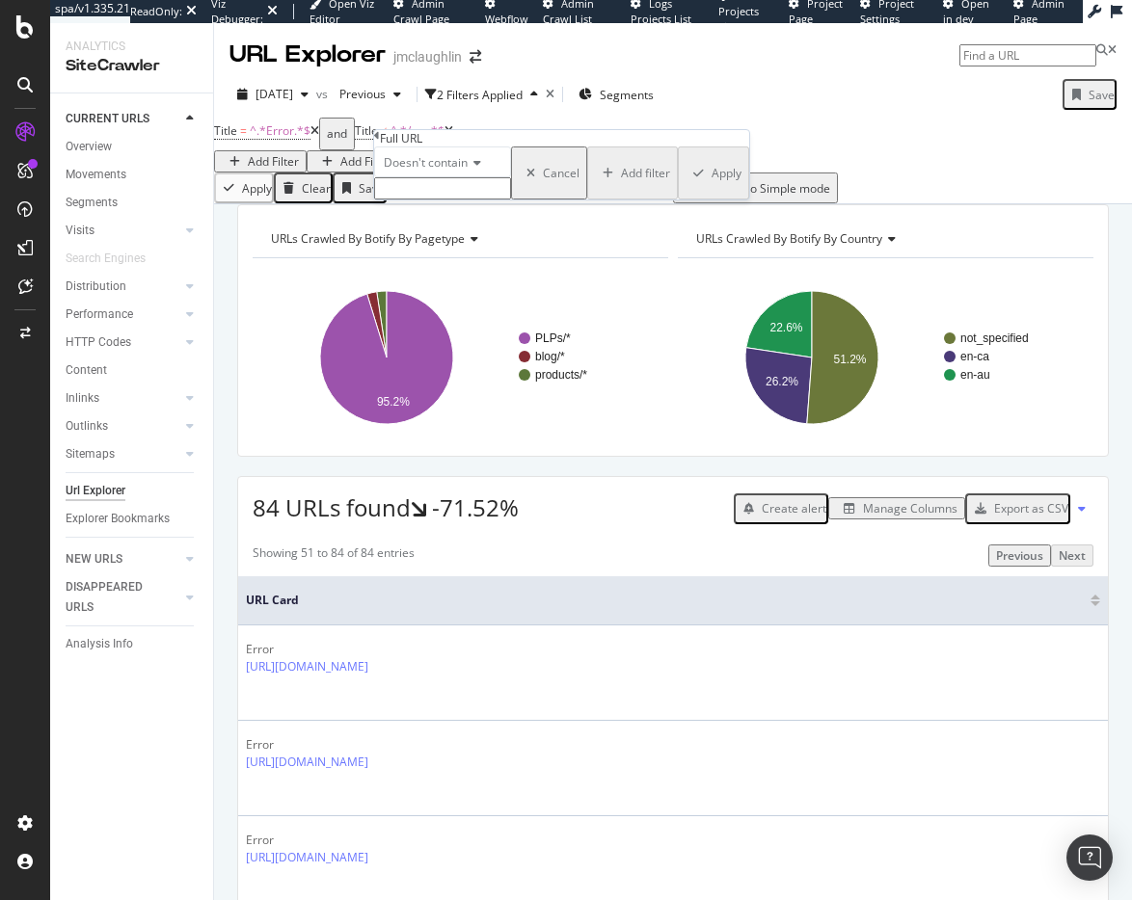
click at [402, 200] on input "text" at bounding box center [442, 188] width 137 height 22
type input "/en-"
click at [711, 187] on div "Apply" at bounding box center [726, 179] width 30 height 16
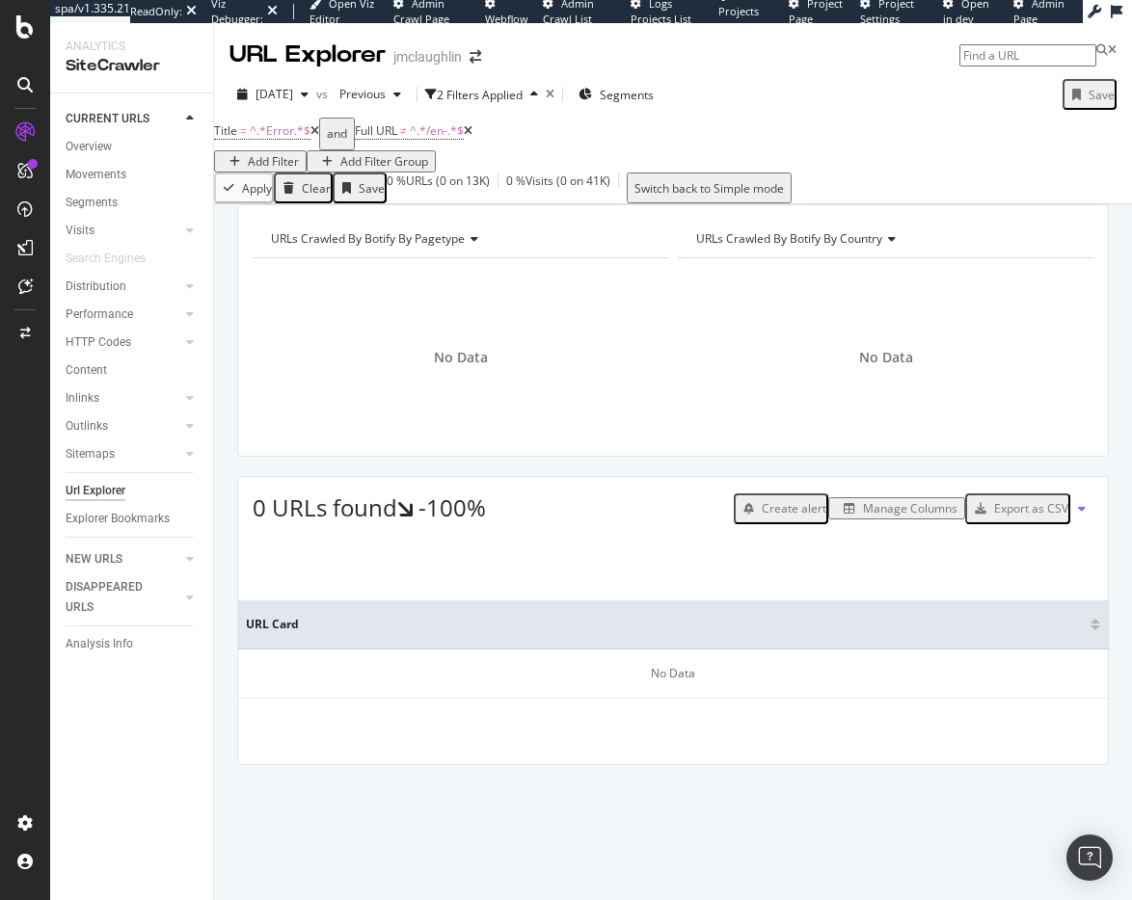
click at [472, 137] on icon at bounding box center [468, 131] width 9 height 12
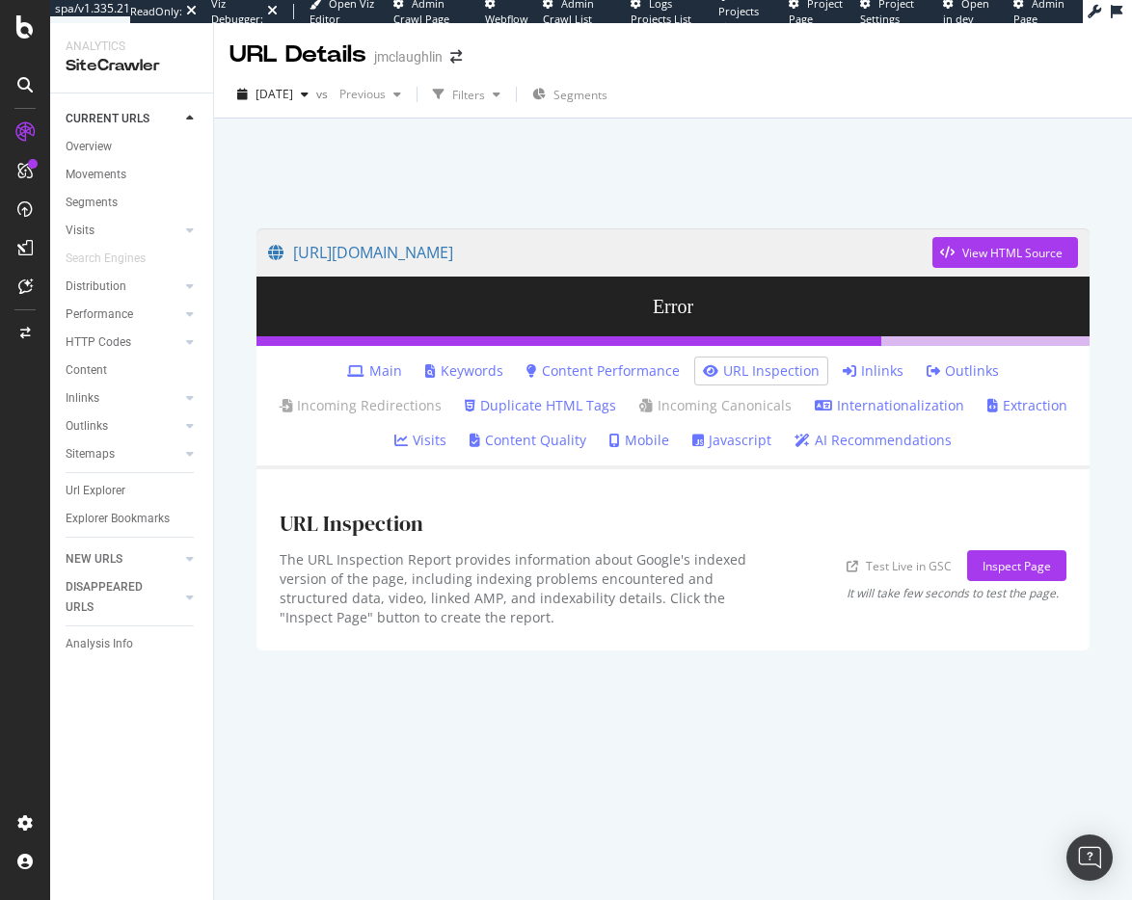
click at [643, 440] on link "Mobile" at bounding box center [639, 440] width 60 height 19
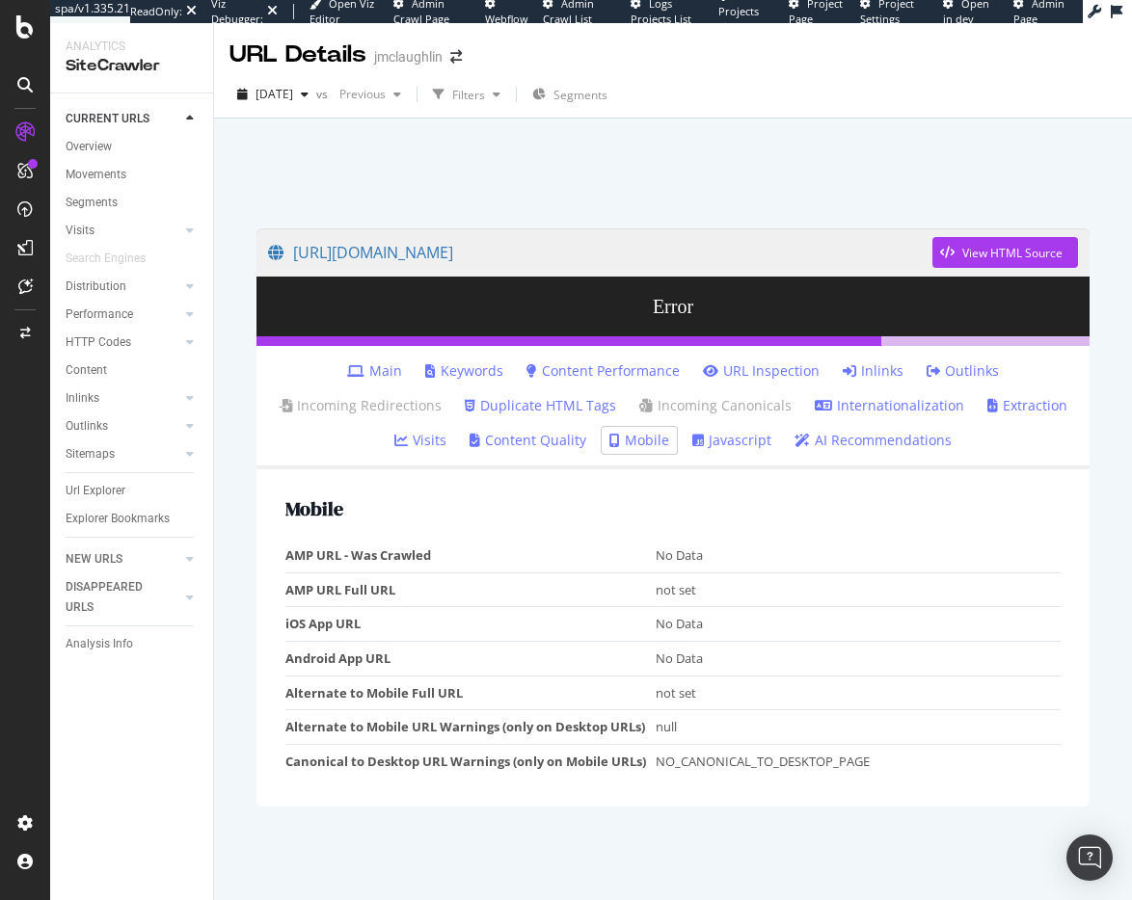
click at [377, 373] on link "Main" at bounding box center [374, 370] width 55 height 19
